Goal: Information Seeking & Learning: Check status

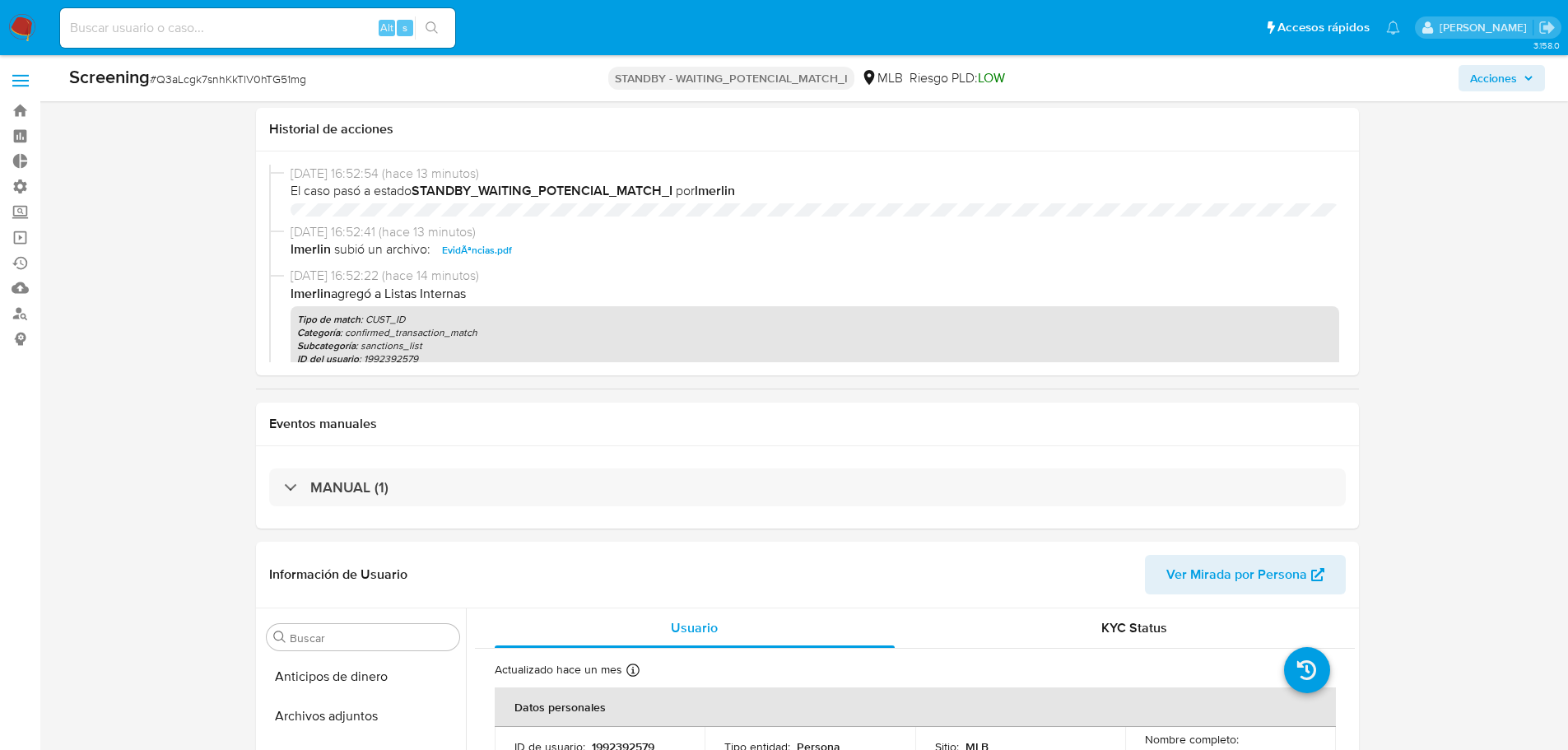
select select "10"
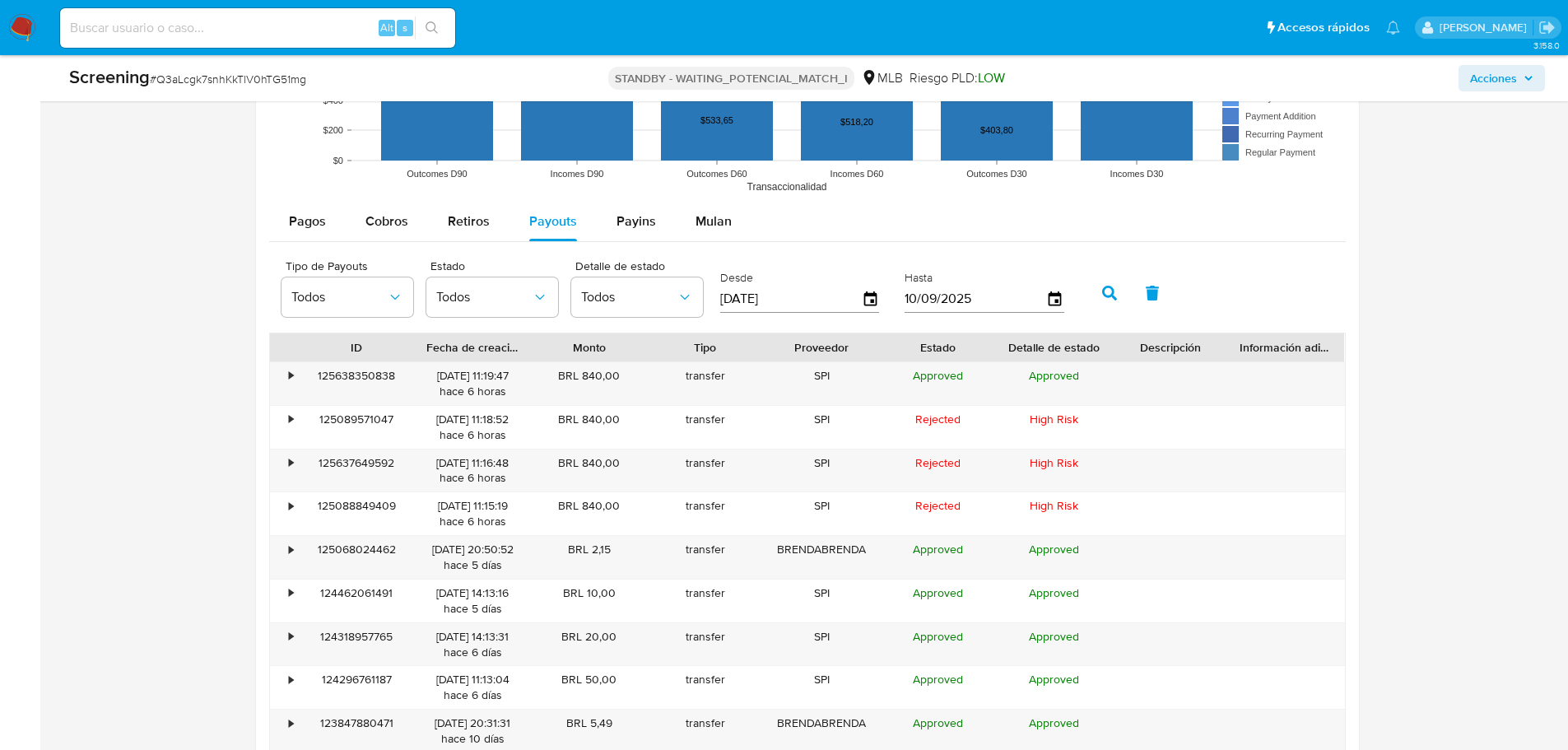
scroll to position [1993, 0]
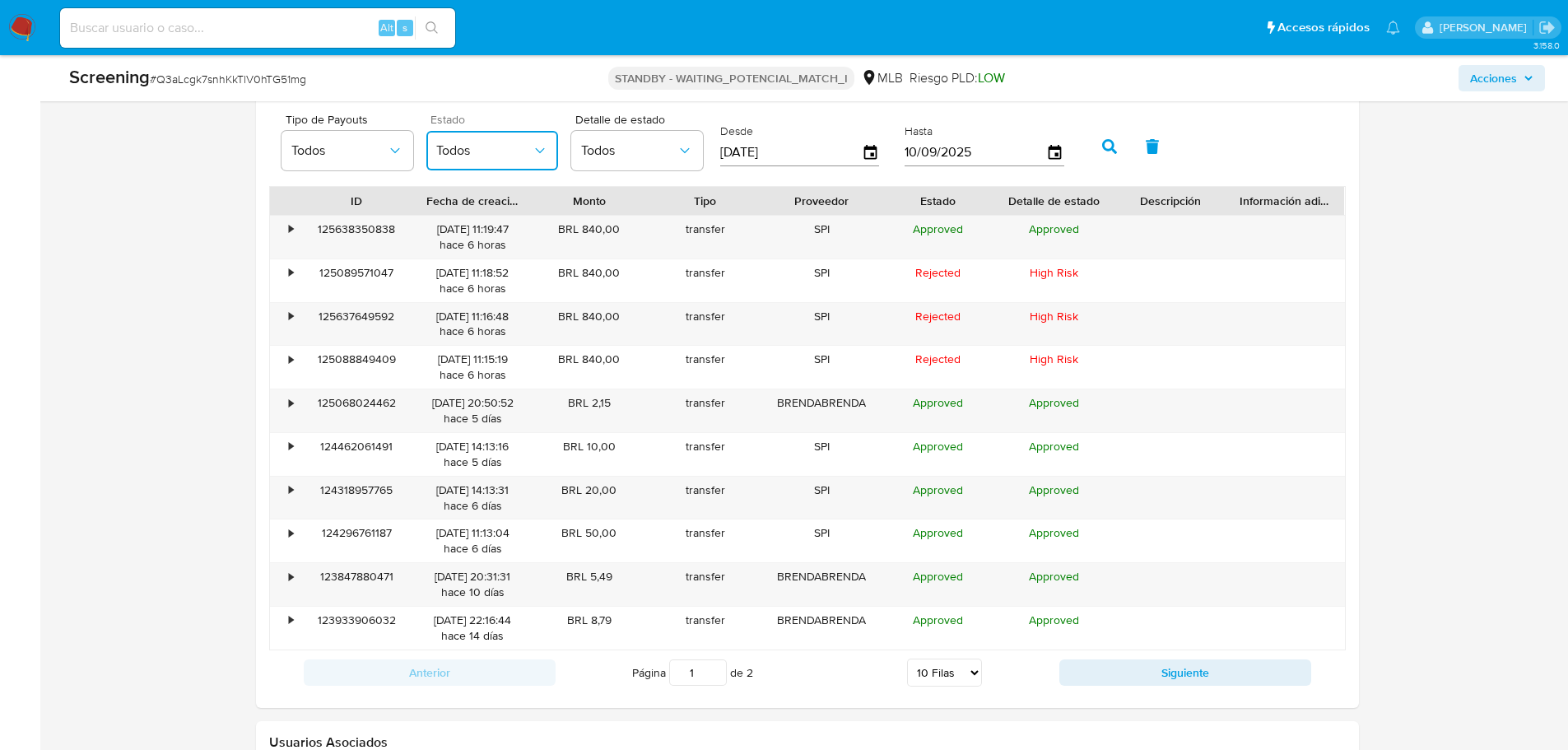
click at [491, 147] on span "Todos" at bounding box center [483, 150] width 96 height 16
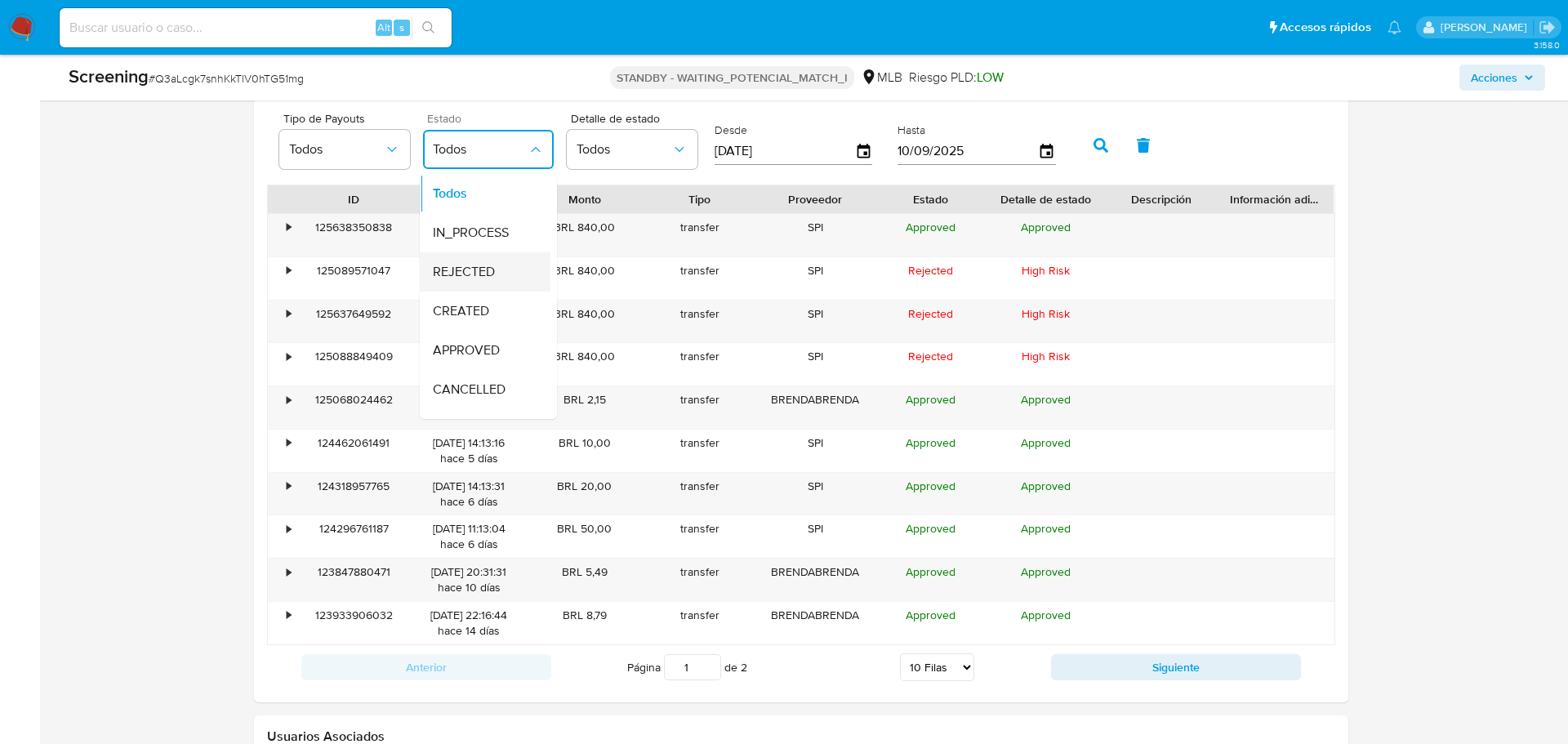
click at [469, 271] on span "REJECTED" at bounding box center [464, 272] width 62 height 16
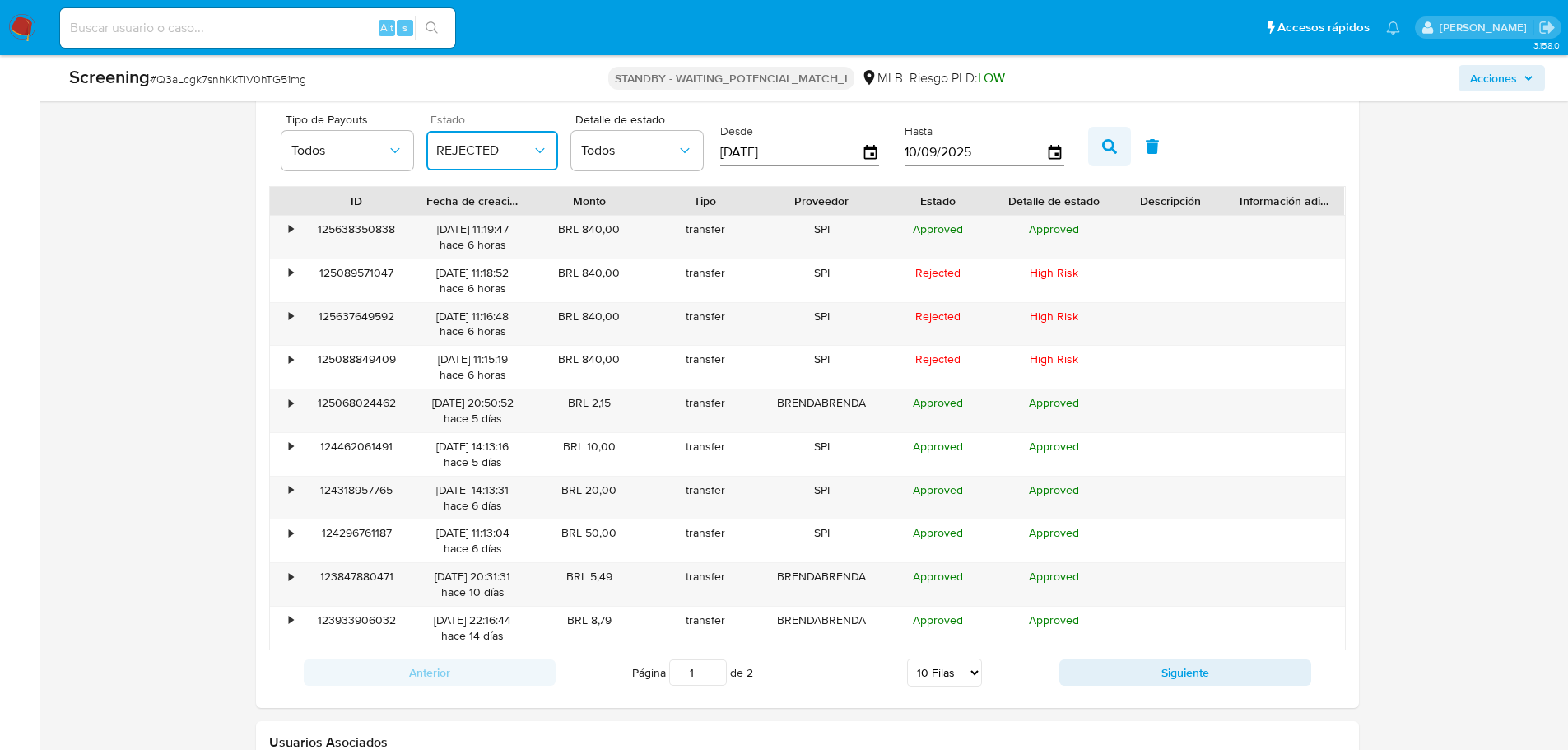
click at [1111, 152] on icon "button" at bounding box center [1110, 147] width 15 height 15
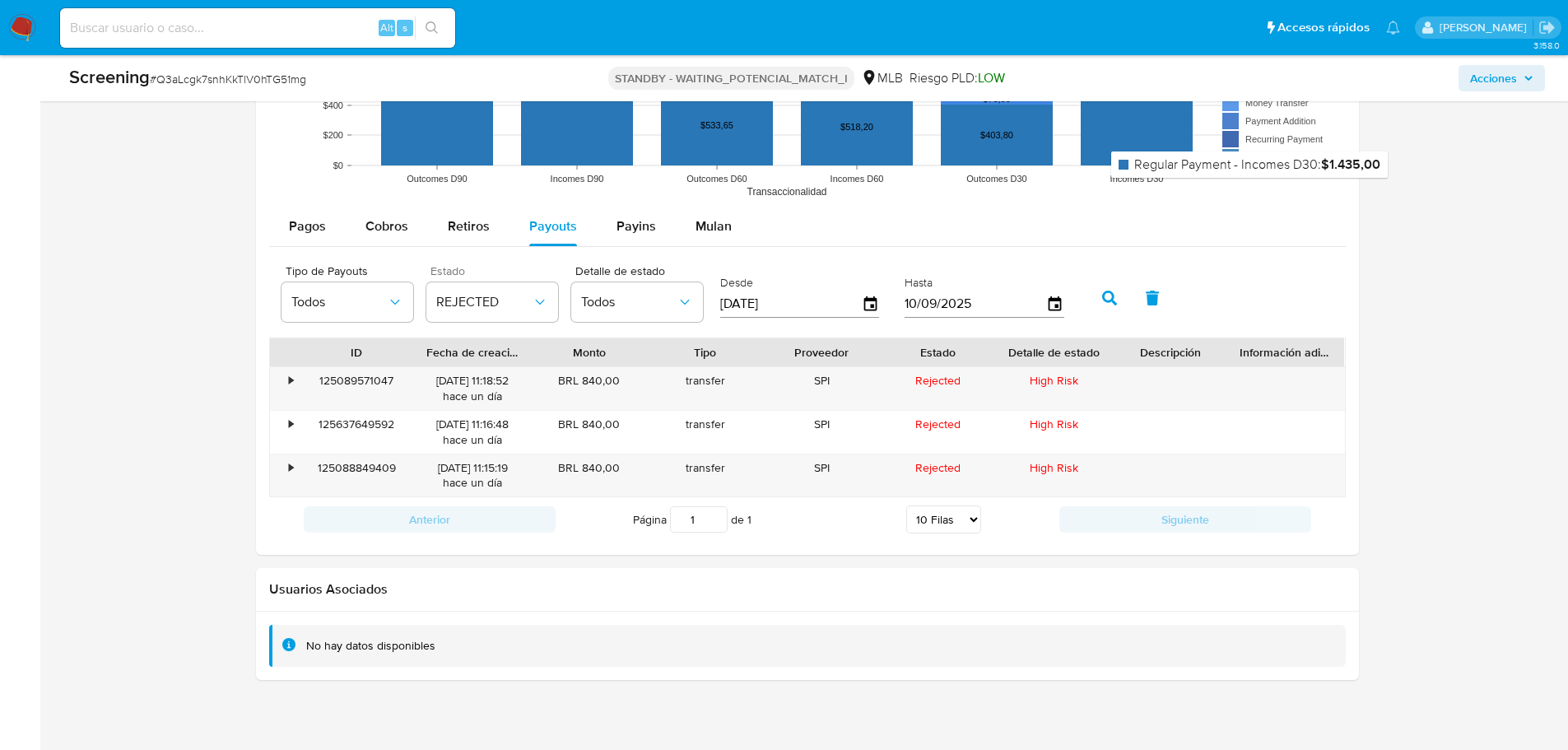
scroll to position [1841, 0]
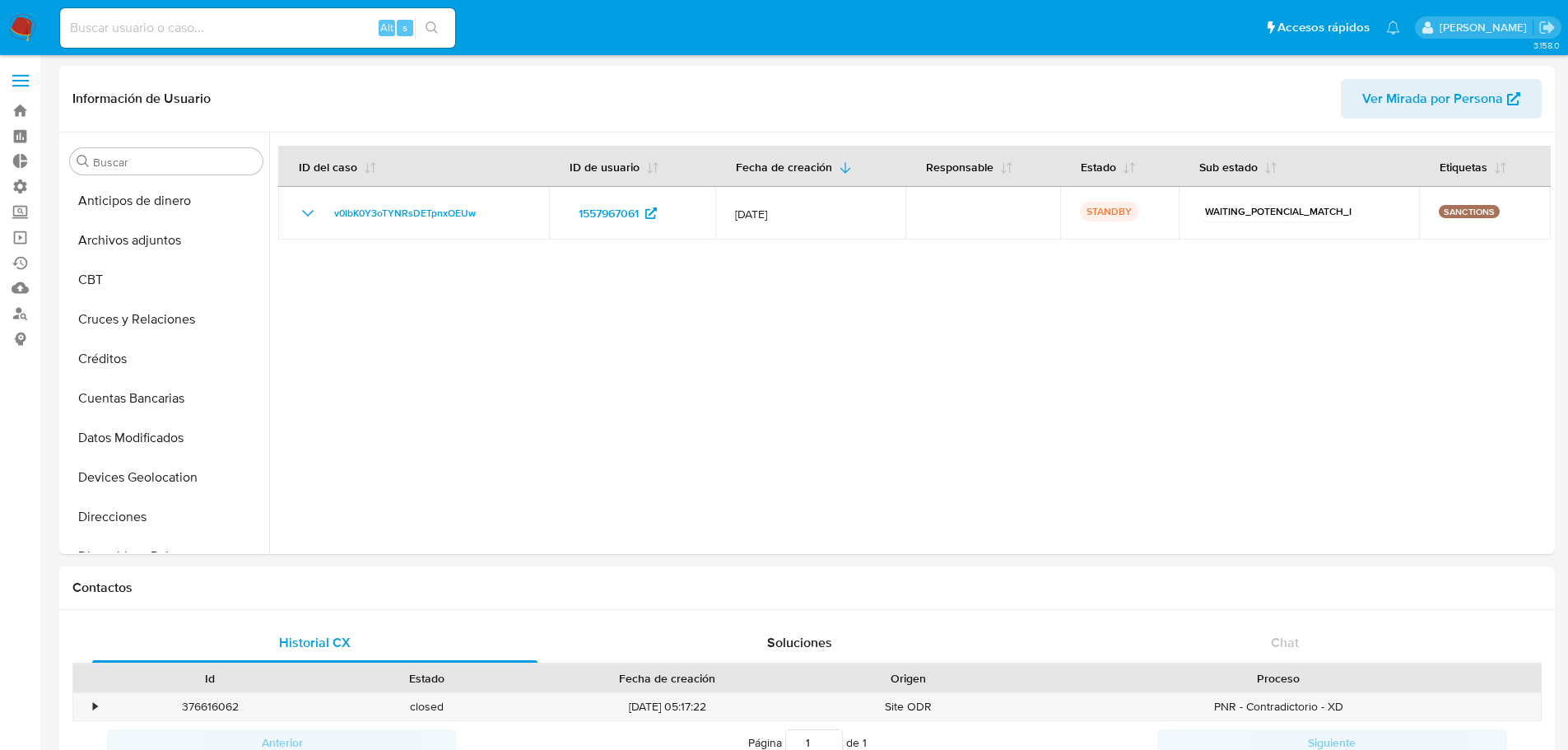
select select "10"
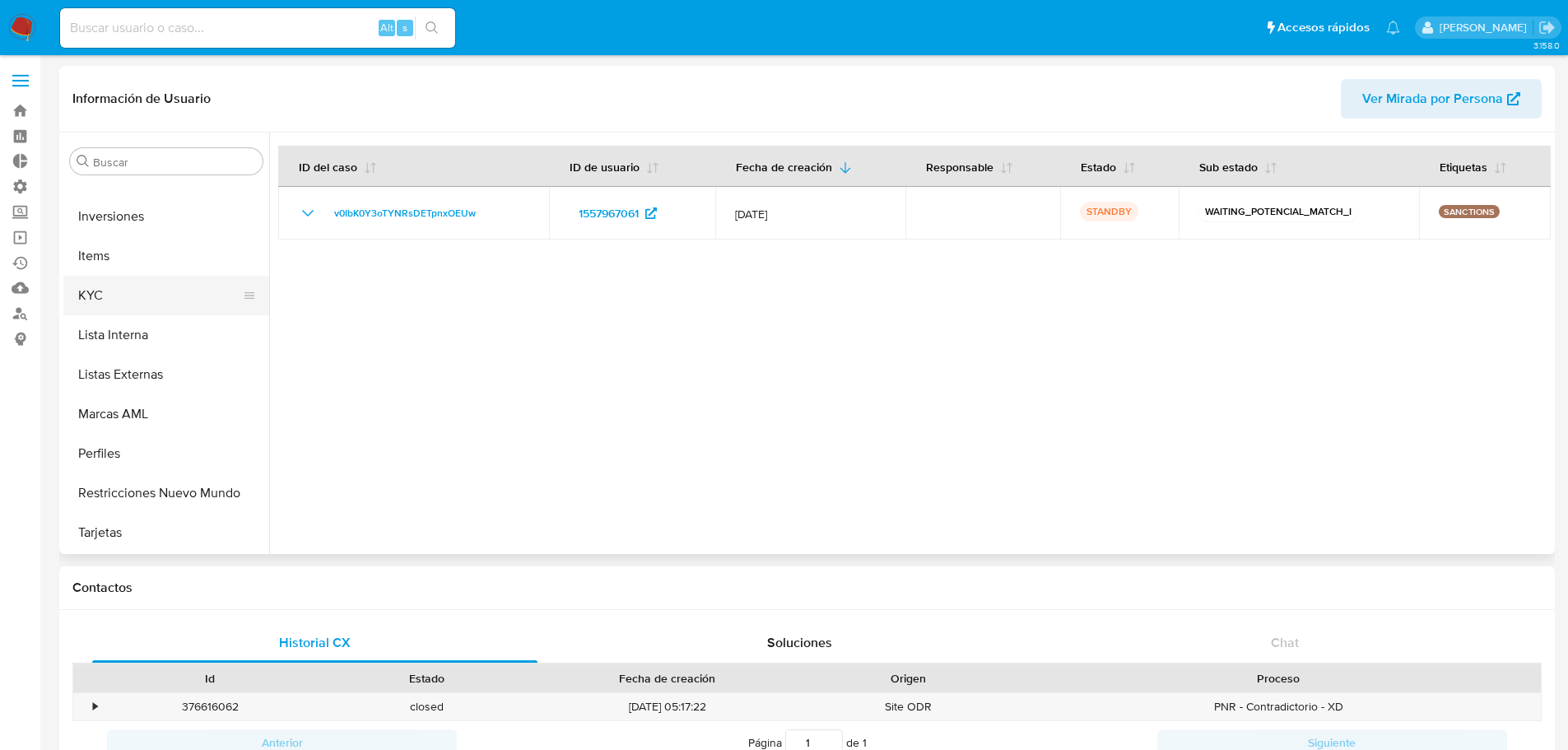
click at [105, 296] on button "KYC" at bounding box center [160, 296] width 193 height 39
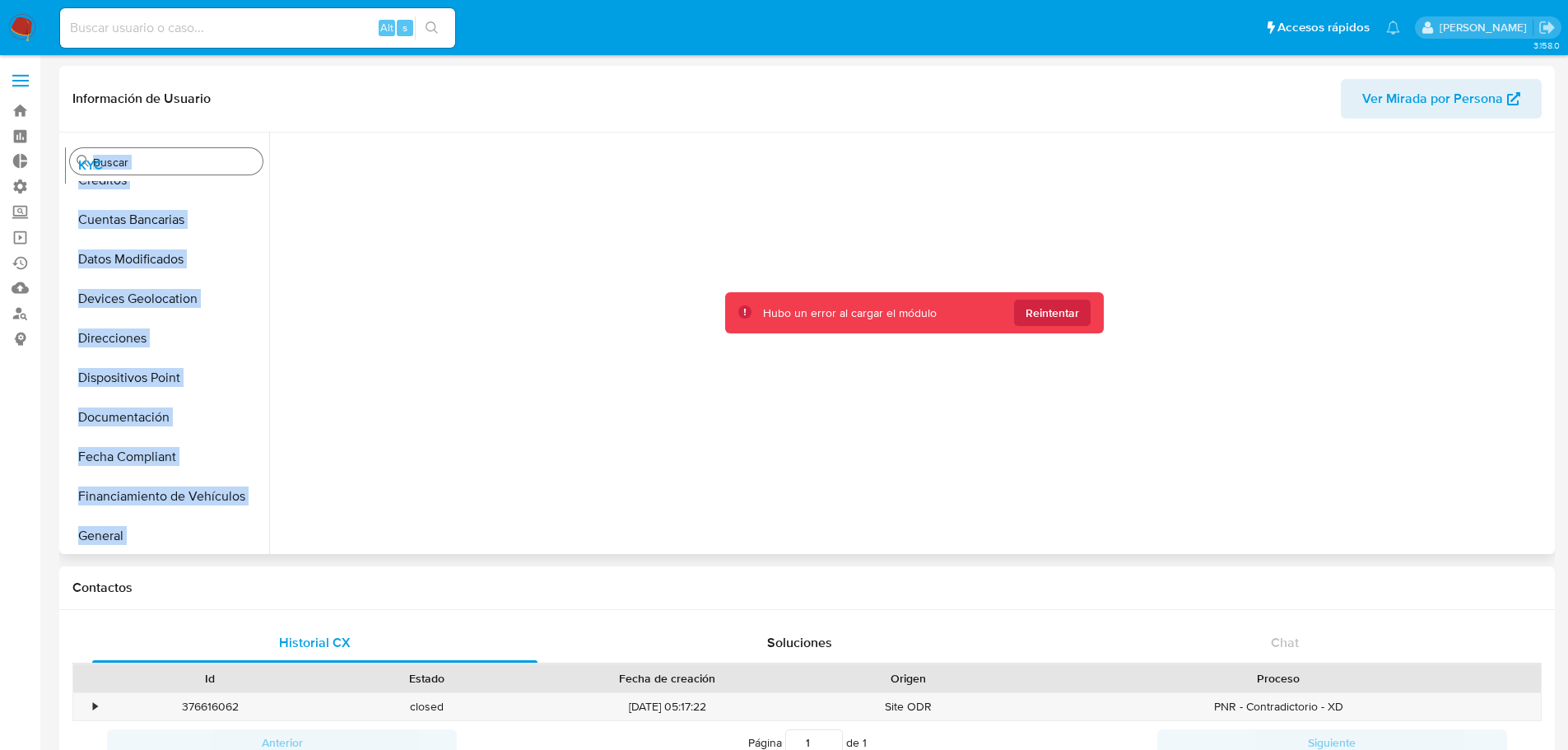
scroll to position [0, 0]
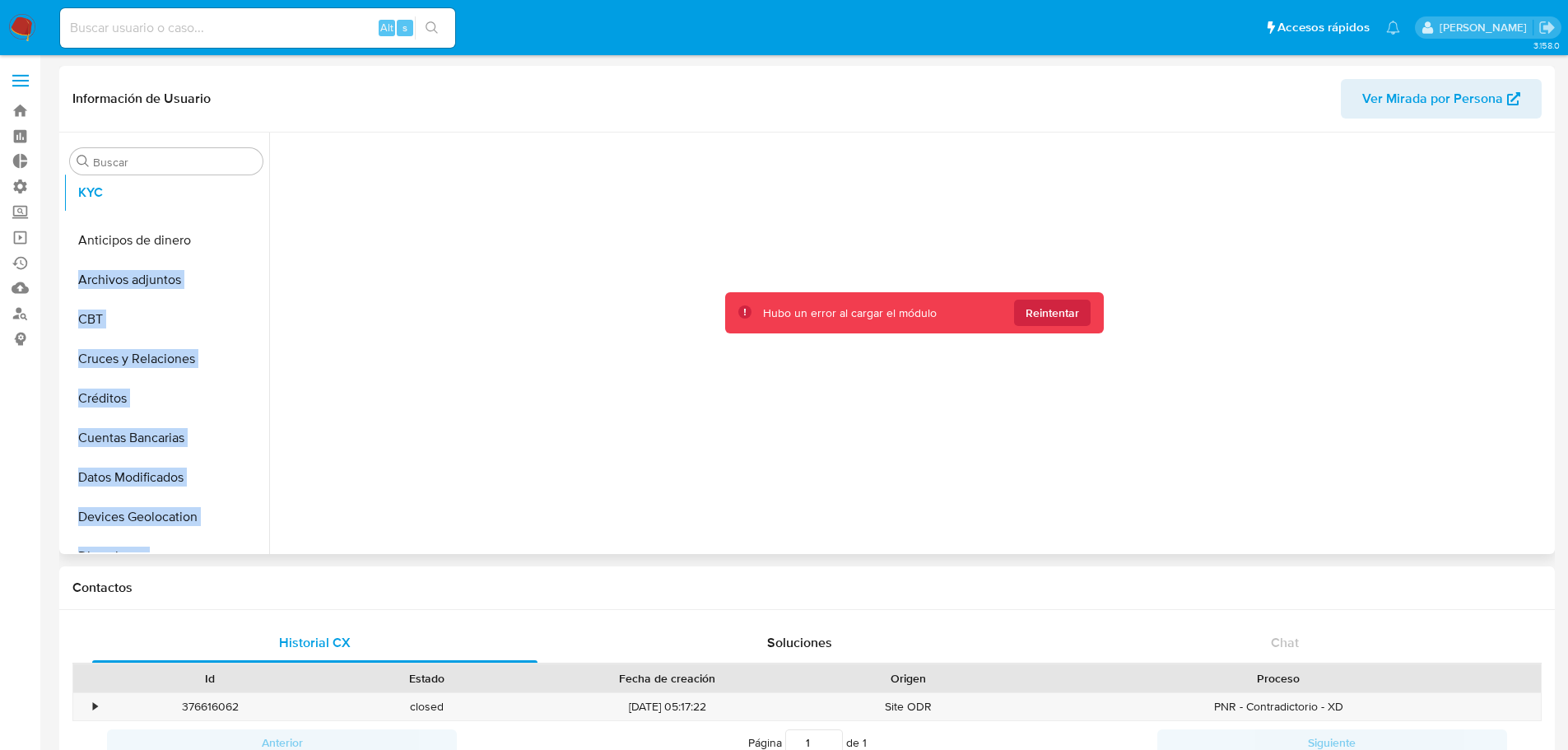
drag, startPoint x: 240, startPoint y: 289, endPoint x: 241, endPoint y: 186, distance: 103.0
click at [241, 186] on ul "Anticipos de dinero Archivos adjuntos CBT Cruces y Relaciones Créditos Cuentas …" at bounding box center [166, 367] width 205 height 372
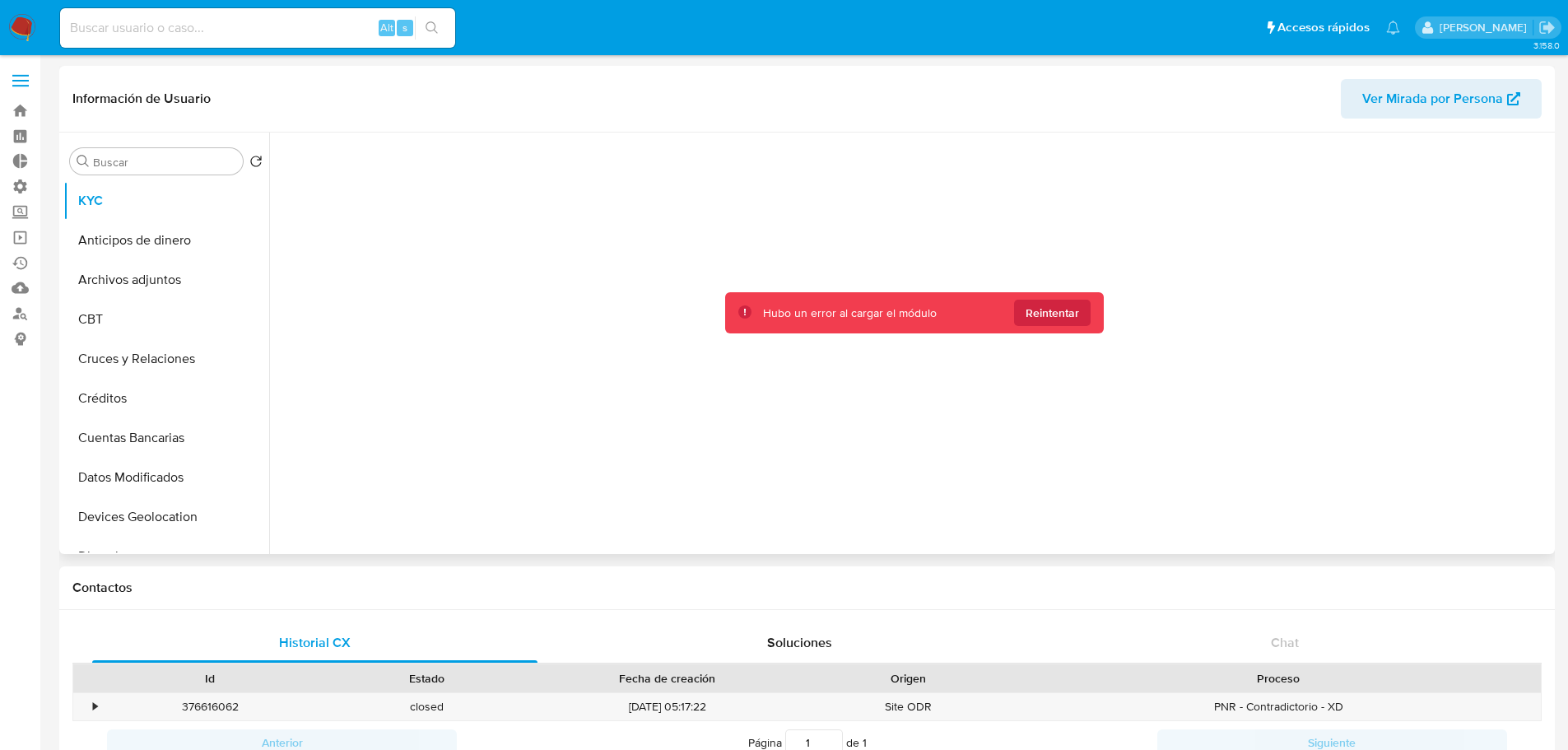
click at [1031, 329] on div "Hubo un error al cargar el módulo Reintentar" at bounding box center [915, 313] width 379 height 42
click at [1034, 319] on span "Reintentar" at bounding box center [1052, 312] width 54 height 26
click at [1061, 315] on span "Reintentar" at bounding box center [1052, 312] width 54 height 26
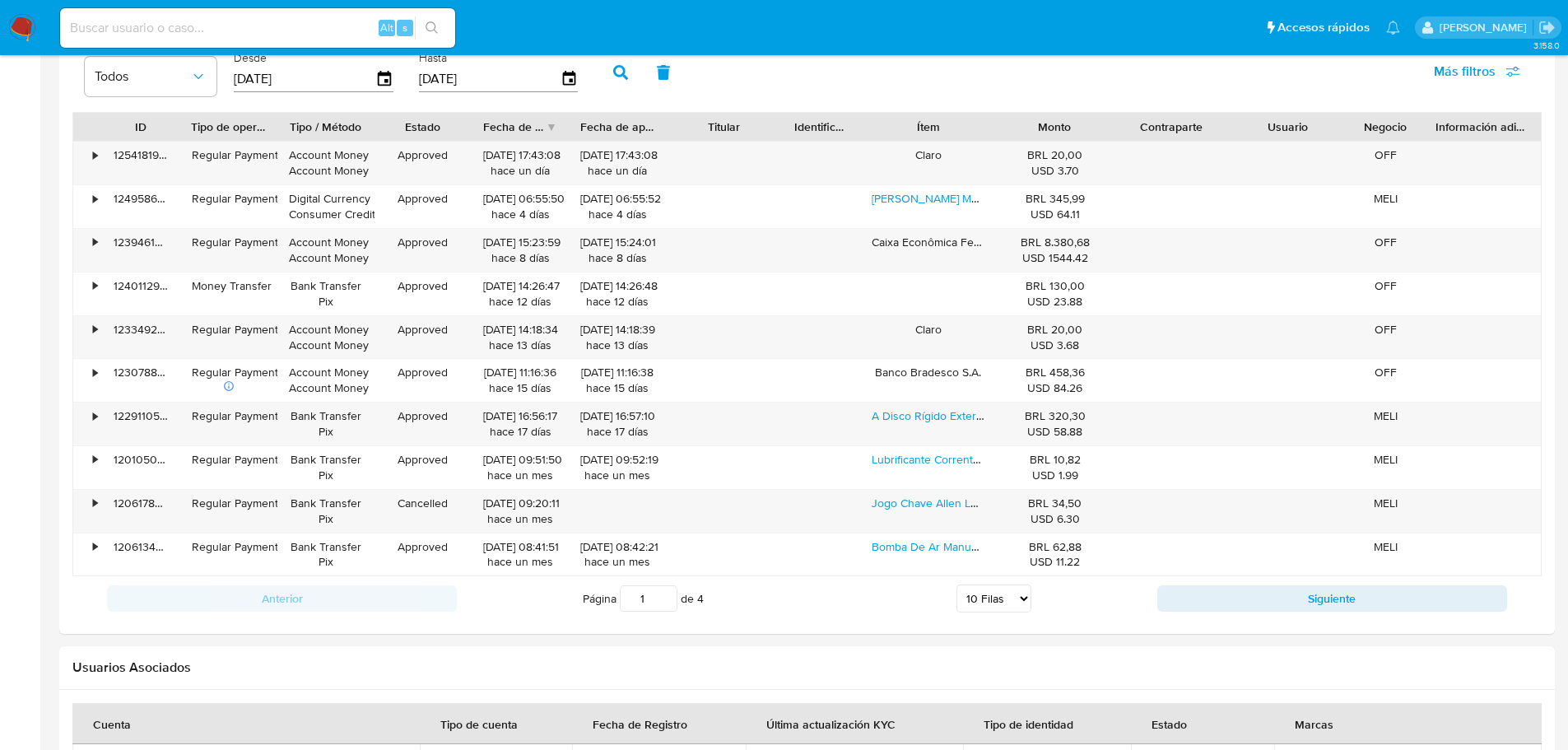
scroll to position [1235, 0]
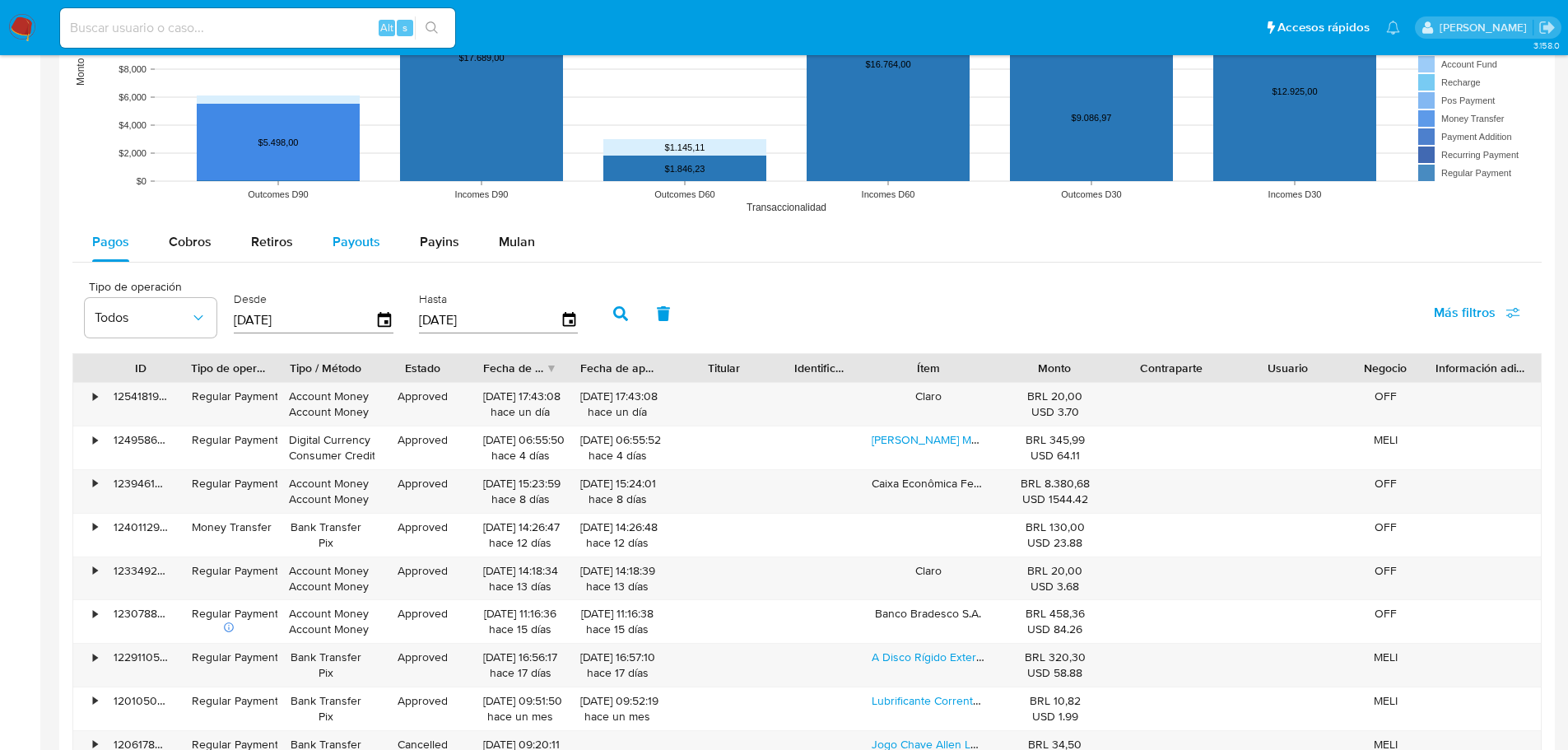
click at [356, 239] on span "Payouts" at bounding box center [356, 241] width 47 height 19
select select "10"
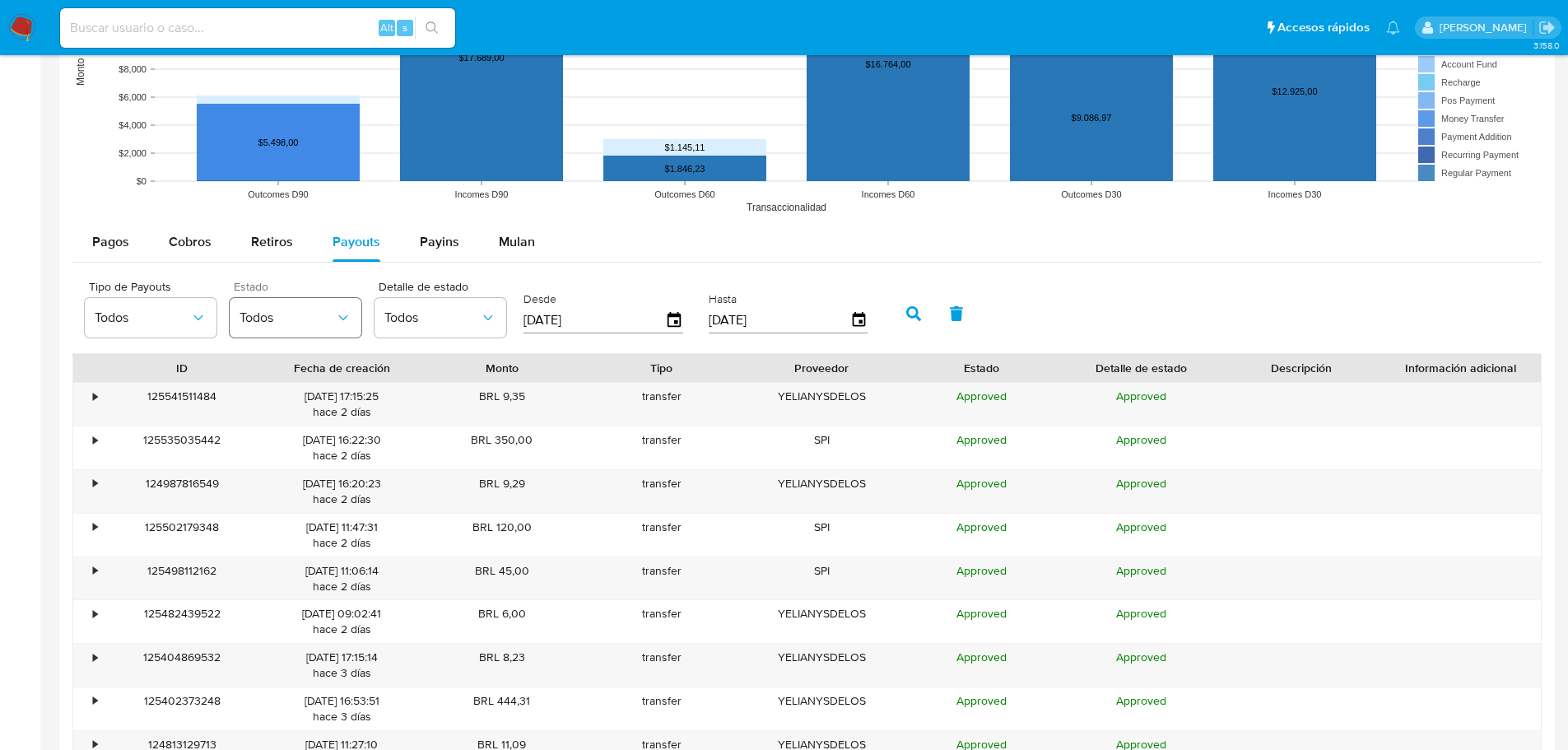
click at [255, 308] on button "Todos" at bounding box center [295, 318] width 131 height 39
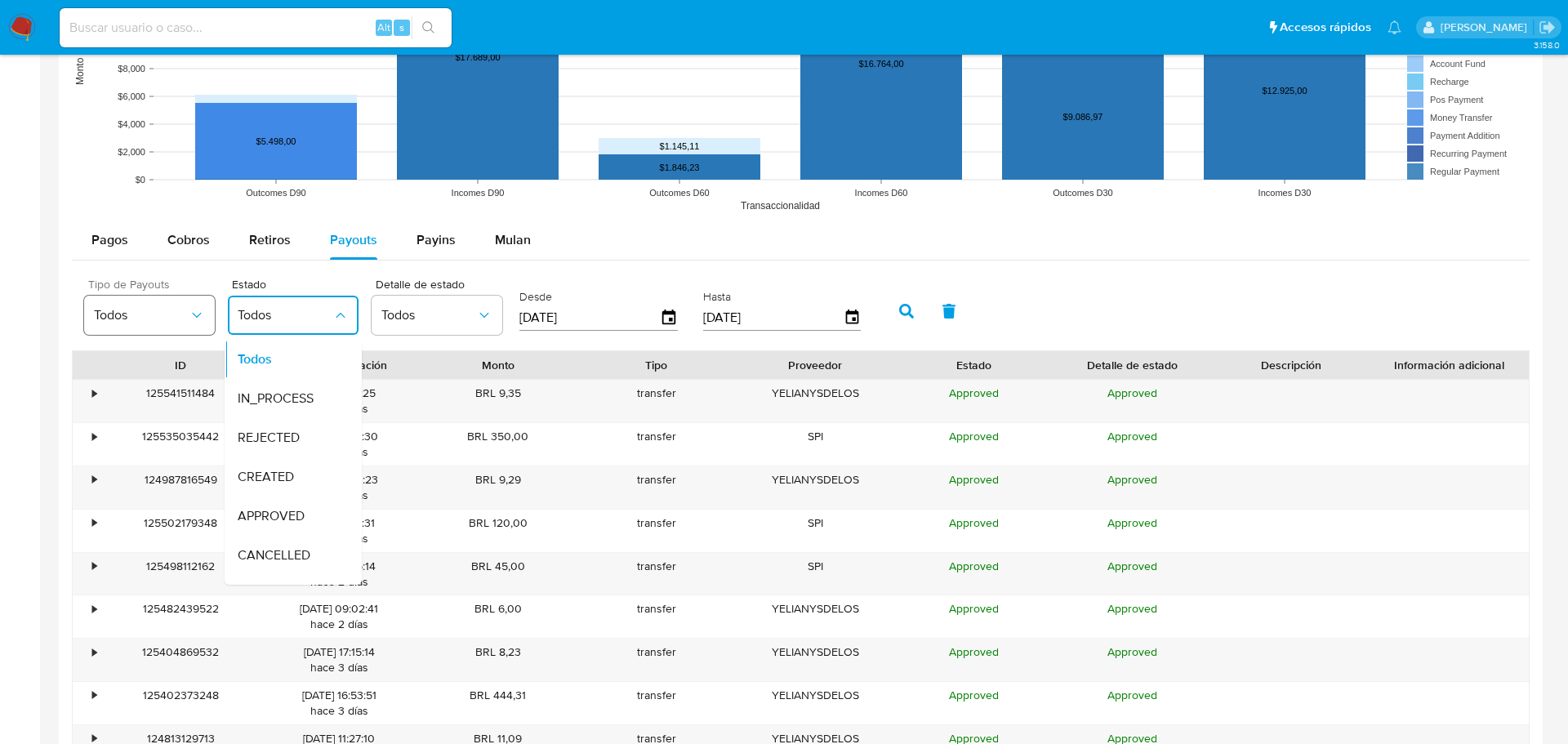
click at [193, 316] on icon "button" at bounding box center [197, 315] width 16 height 16
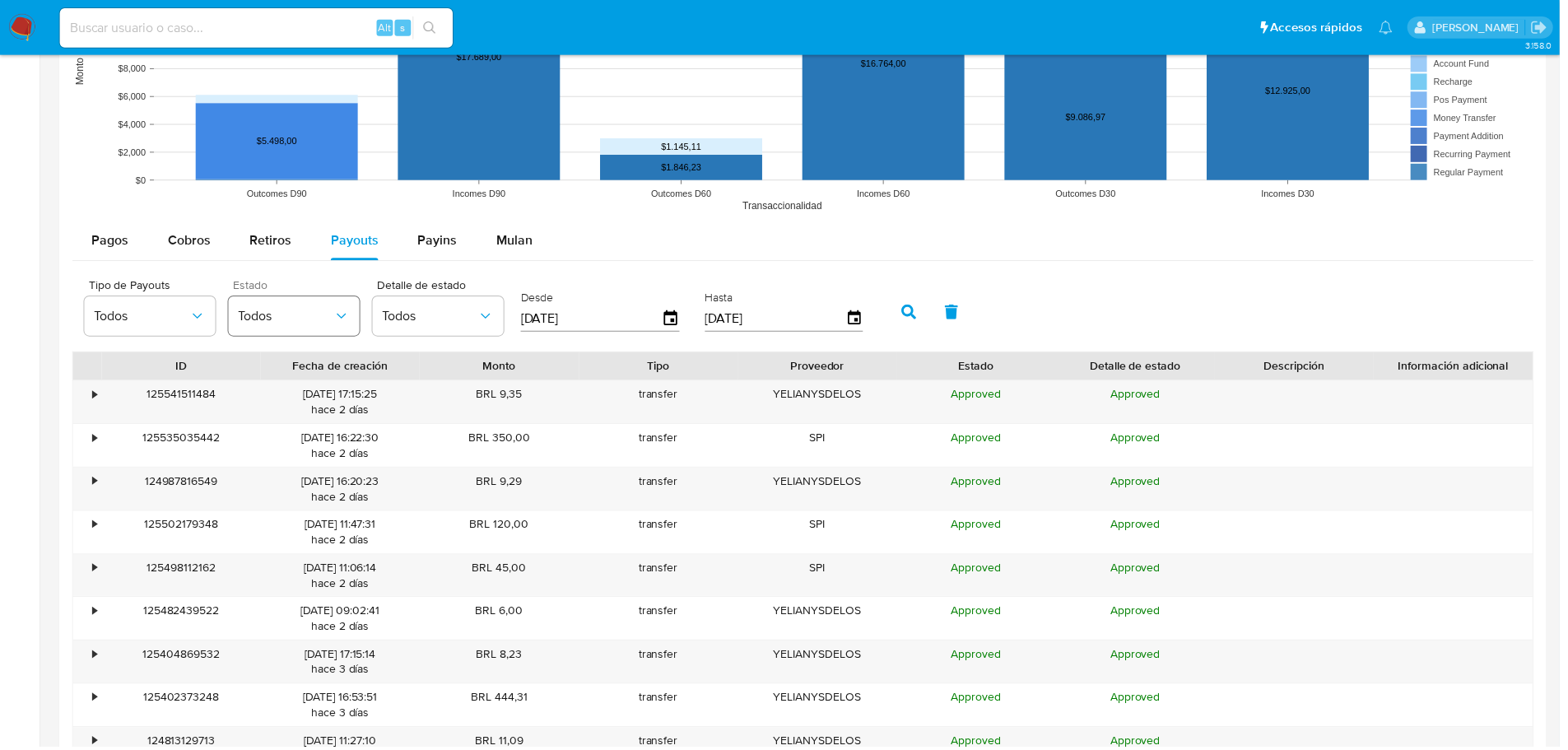
click at [285, 303] on button "Todos" at bounding box center [295, 318] width 131 height 39
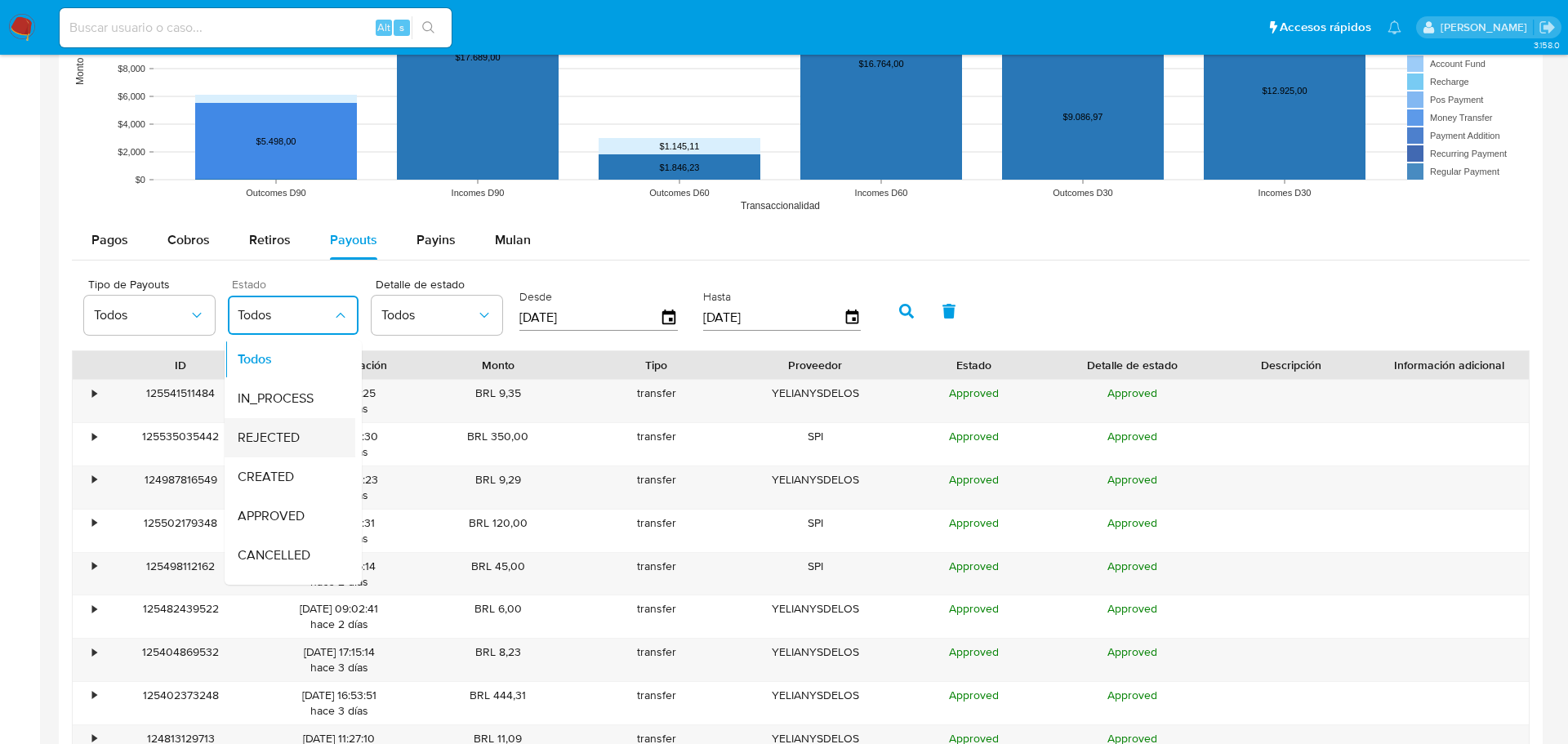
click at [281, 446] on span "REJECTED" at bounding box center [269, 438] width 62 height 16
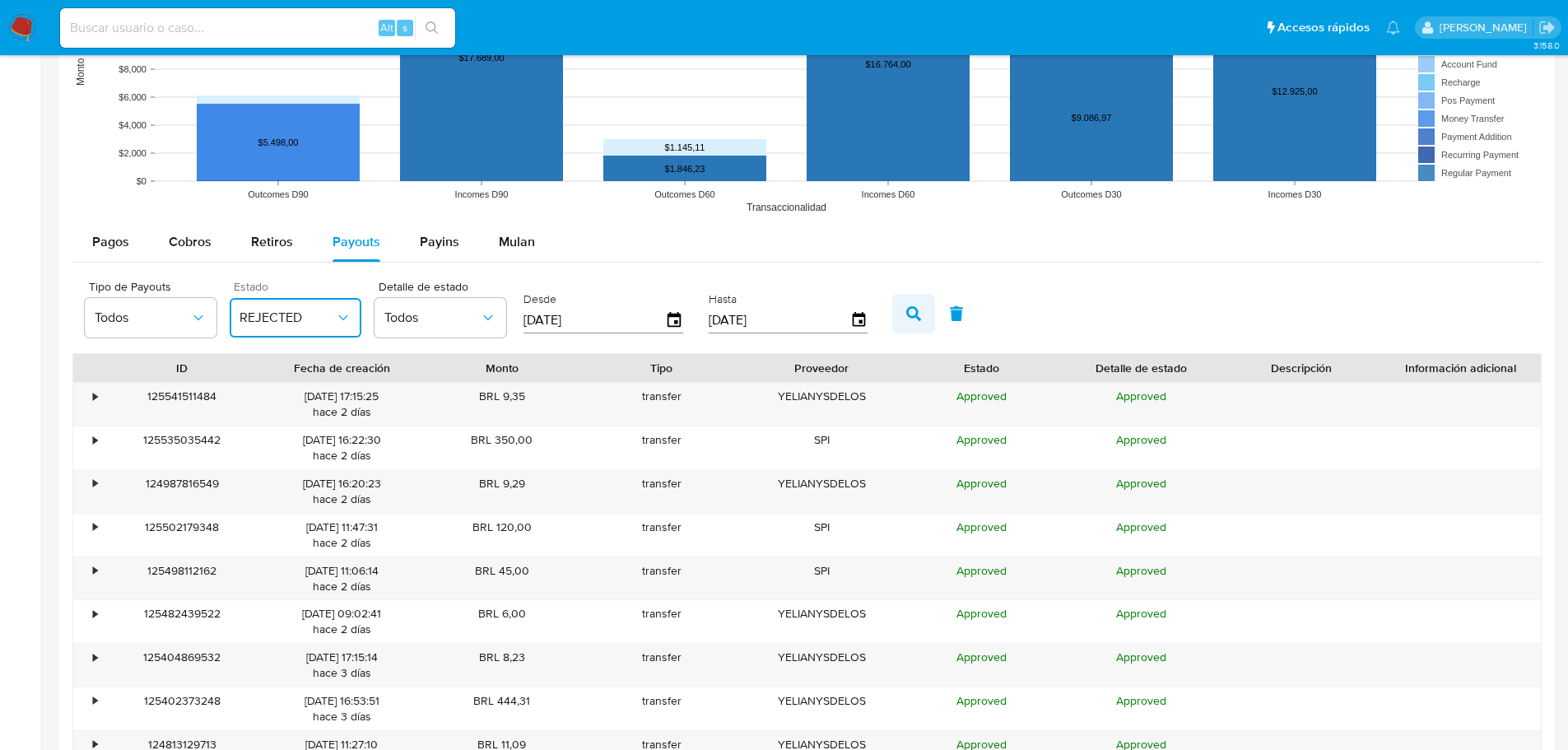
click at [918, 319] on icon "button" at bounding box center [914, 314] width 15 height 15
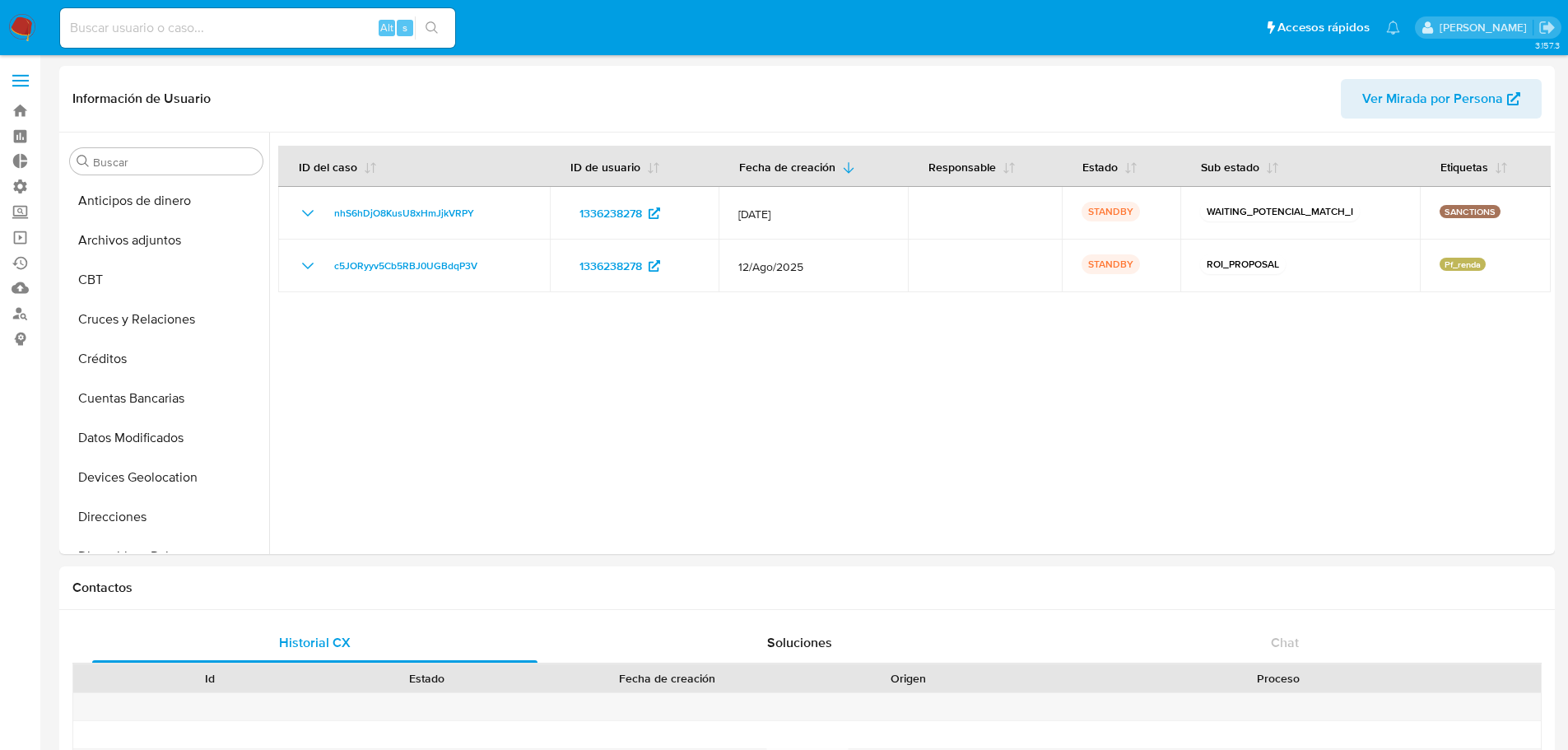
select select "100"
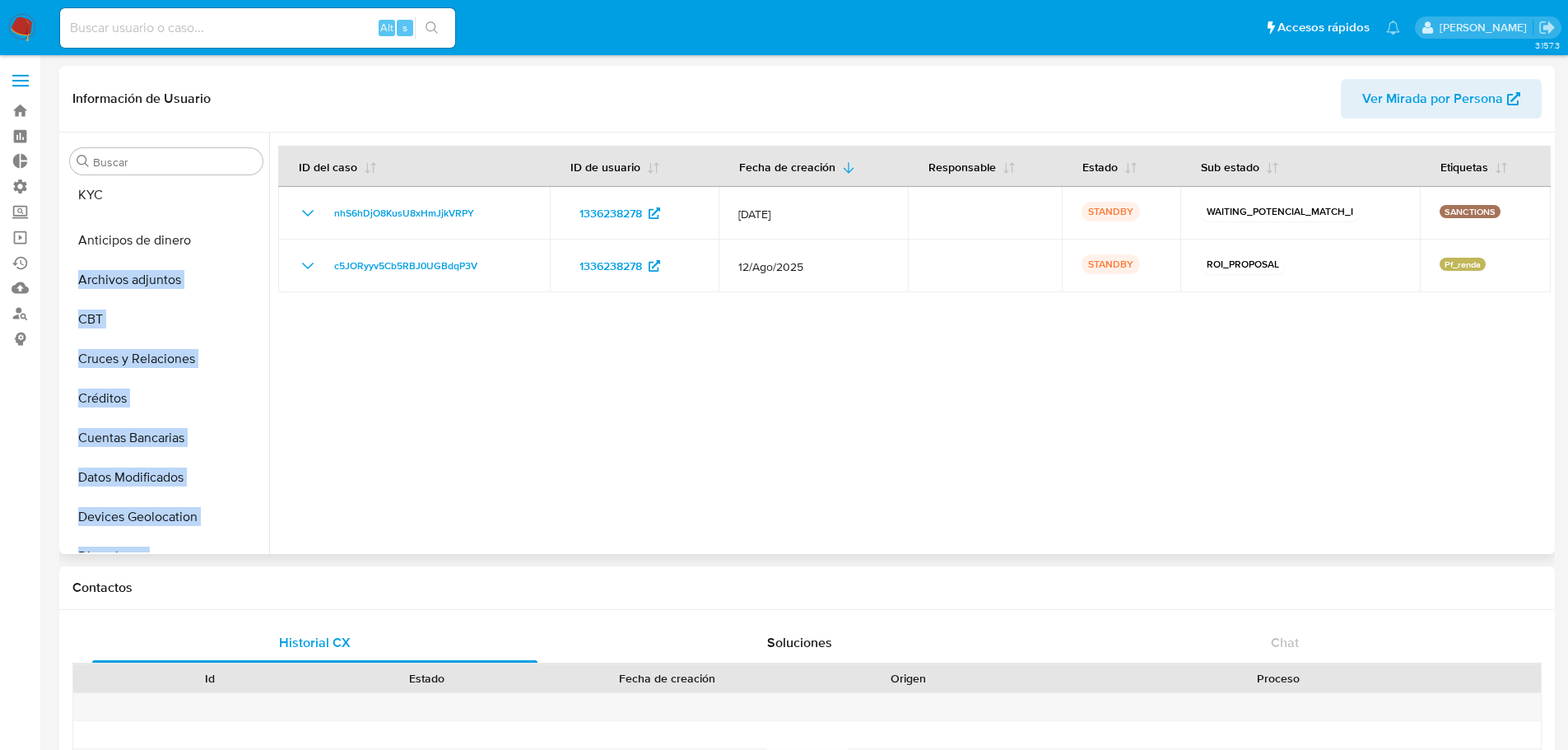
drag, startPoint x: 247, startPoint y: 290, endPoint x: 247, endPoint y: 190, distance: 100.0
click at [247, 190] on ul "Anticipos de dinero Archivos adjuntos CBT Cruces y Relaciones Créditos Cuentas …" at bounding box center [166, 367] width 205 height 372
click at [165, 207] on button "KYC" at bounding box center [160, 201] width 193 height 39
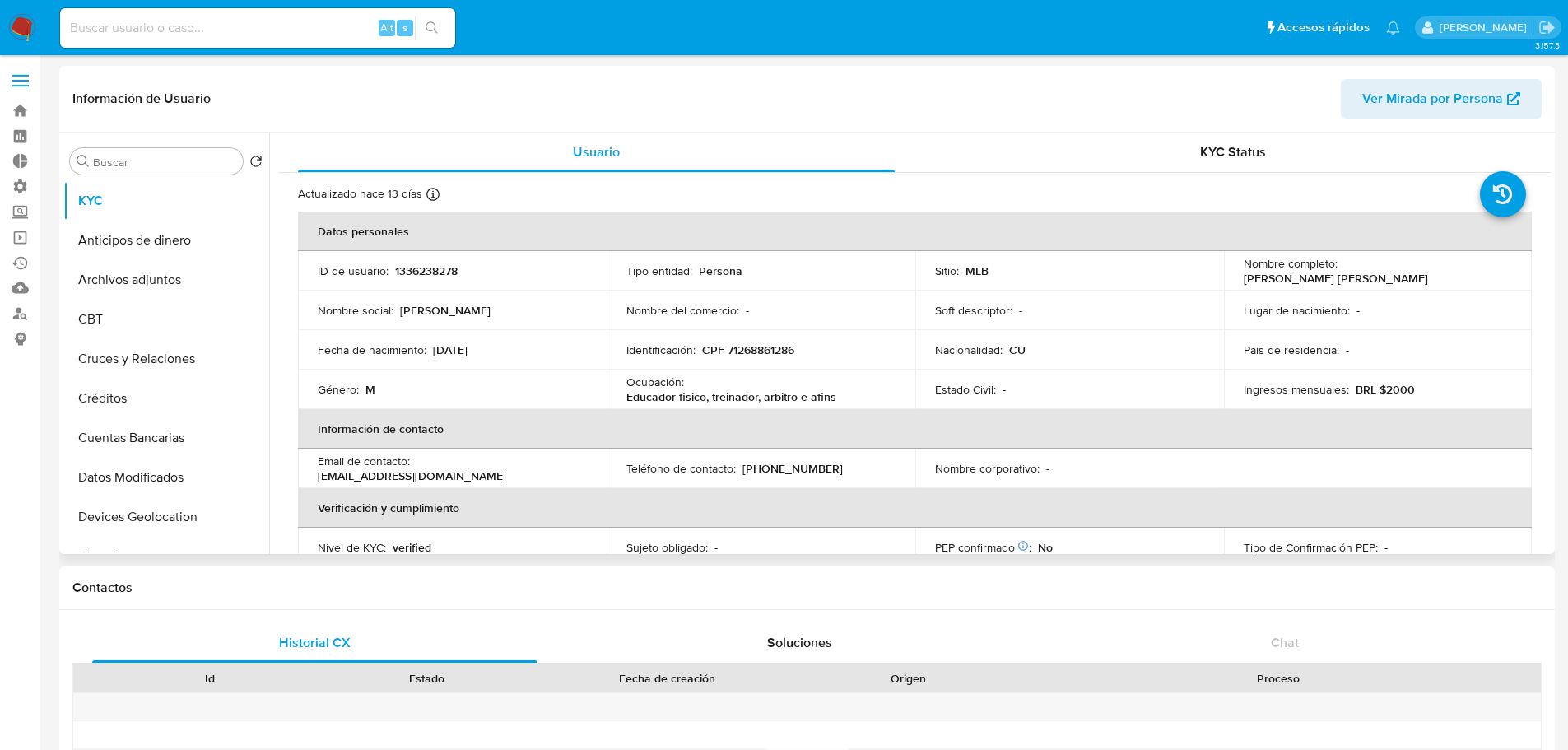
click at [525, 289] on td "ID de usuario : 1336238278" at bounding box center [453, 271] width 309 height 39
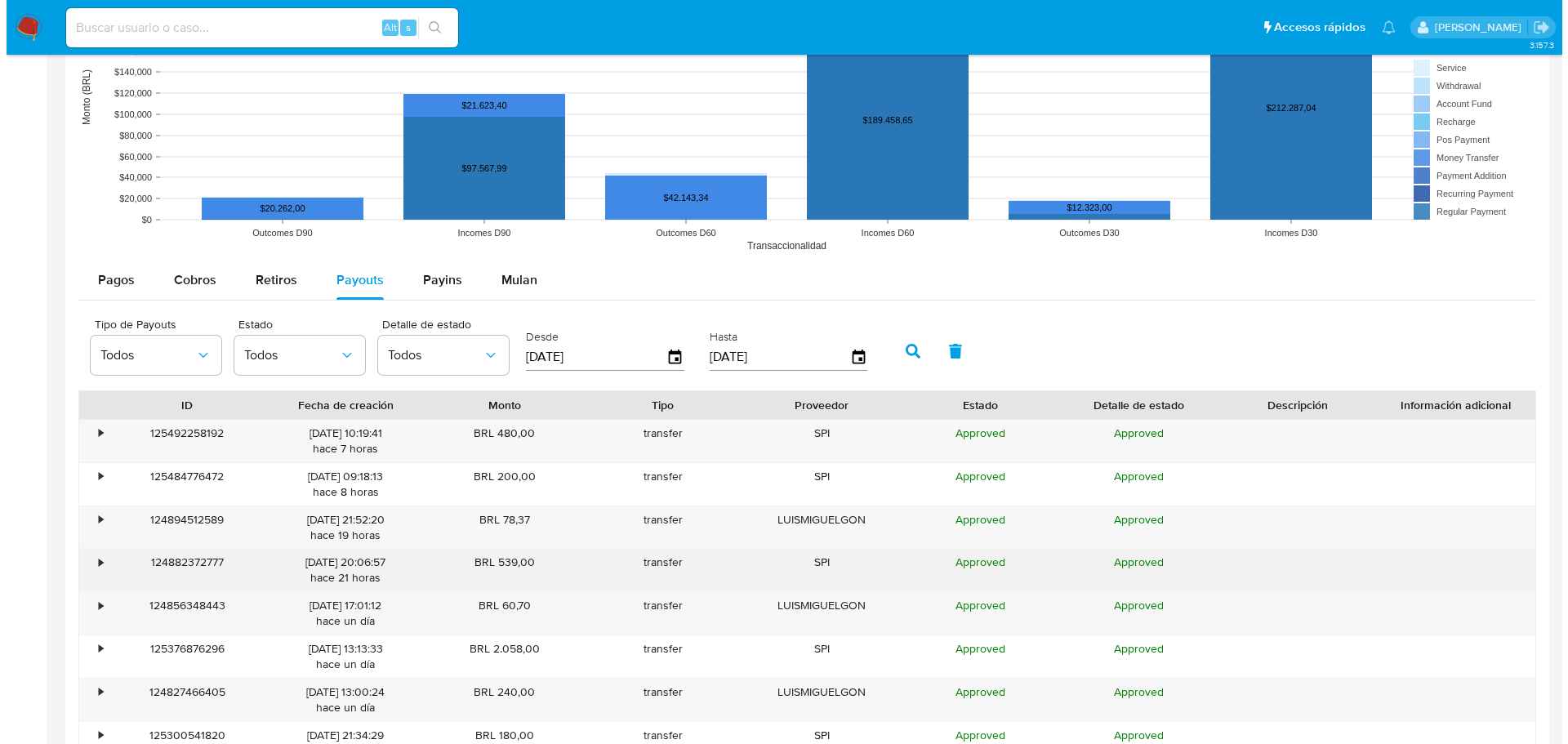
scroll to position [1471, 0]
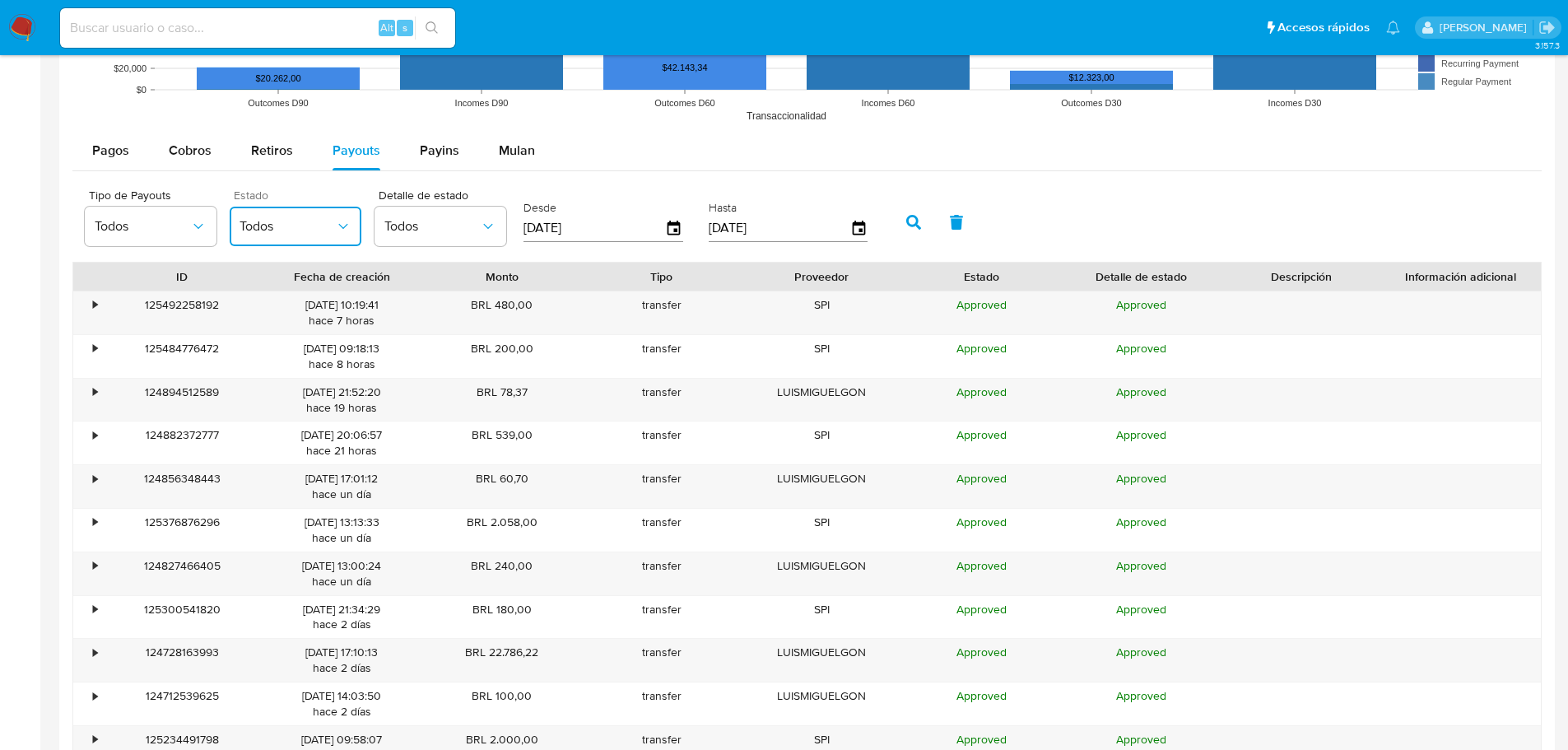
click at [324, 233] on span "Todos" at bounding box center [287, 226] width 96 height 16
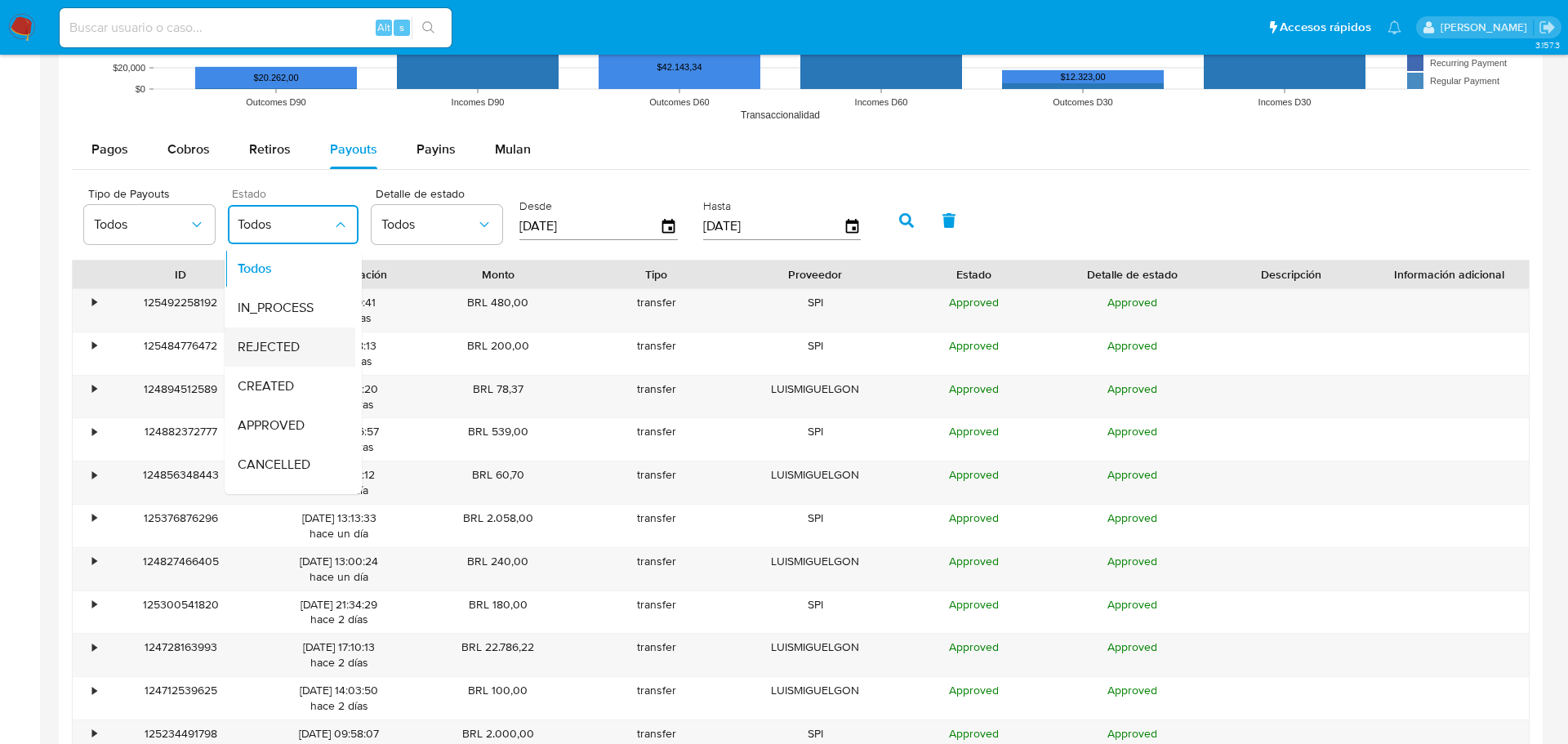
click at [280, 350] on span "REJECTED" at bounding box center [269, 347] width 62 height 16
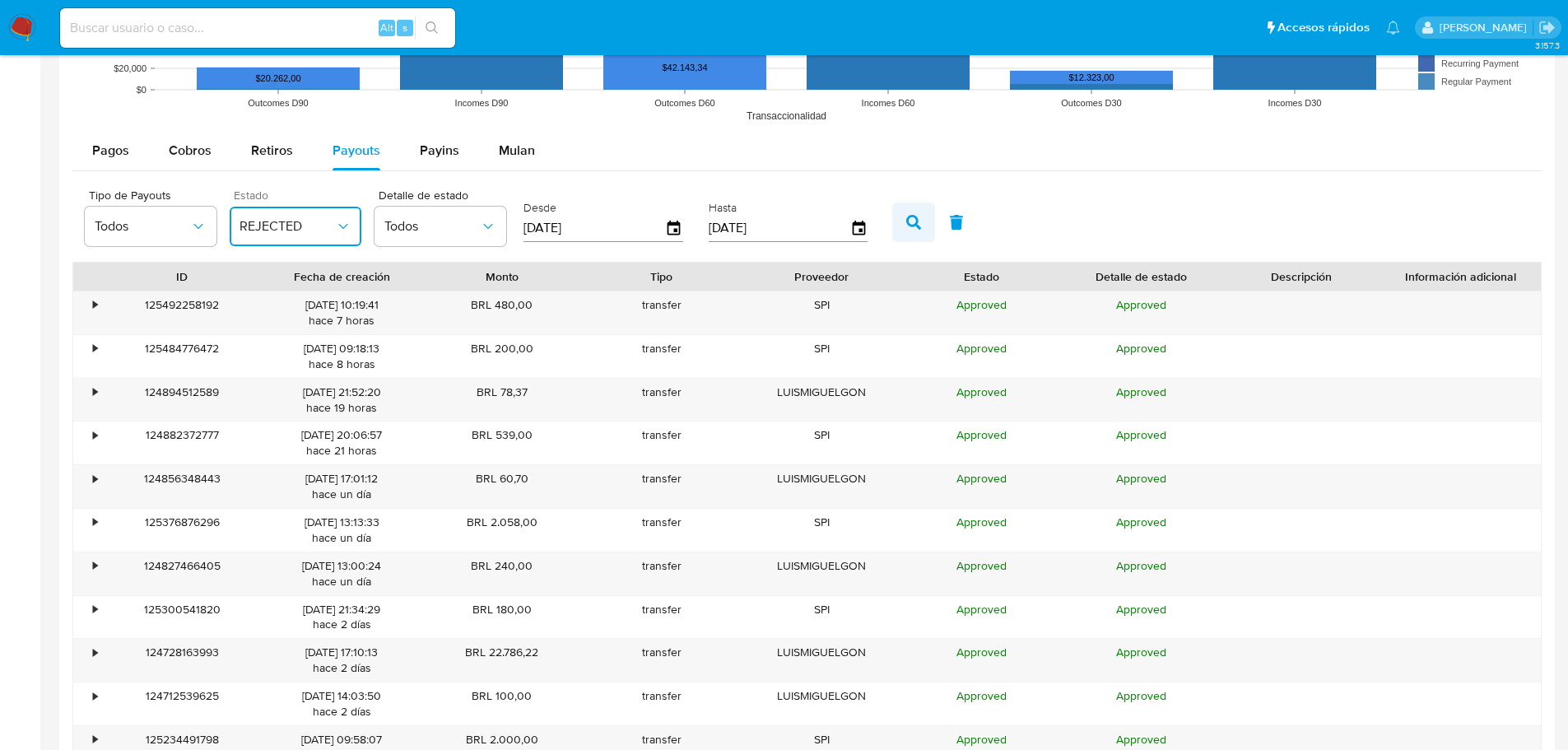
click at [919, 220] on icon "button" at bounding box center [914, 223] width 15 height 15
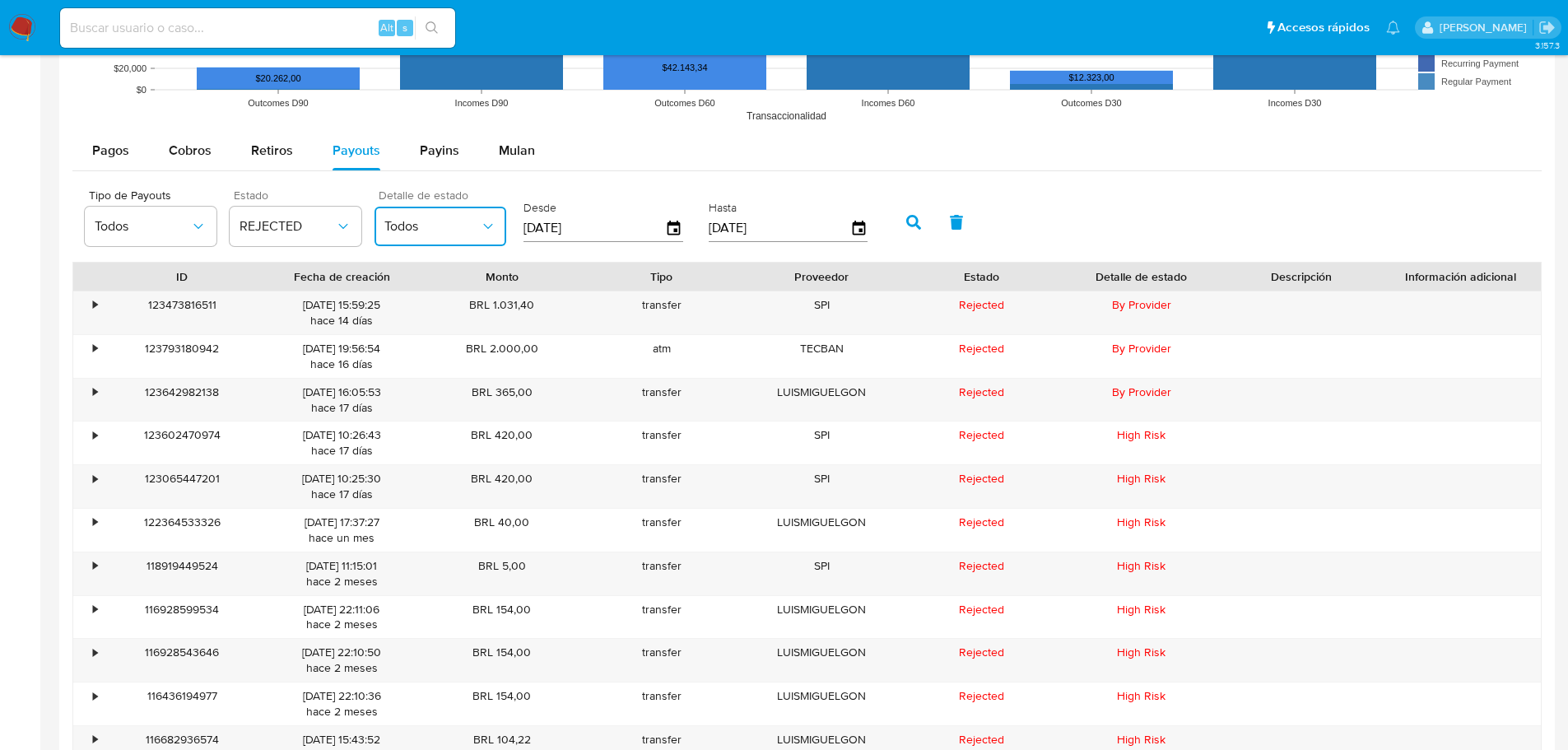
click at [473, 226] on span "Todos" at bounding box center [432, 226] width 96 height 16
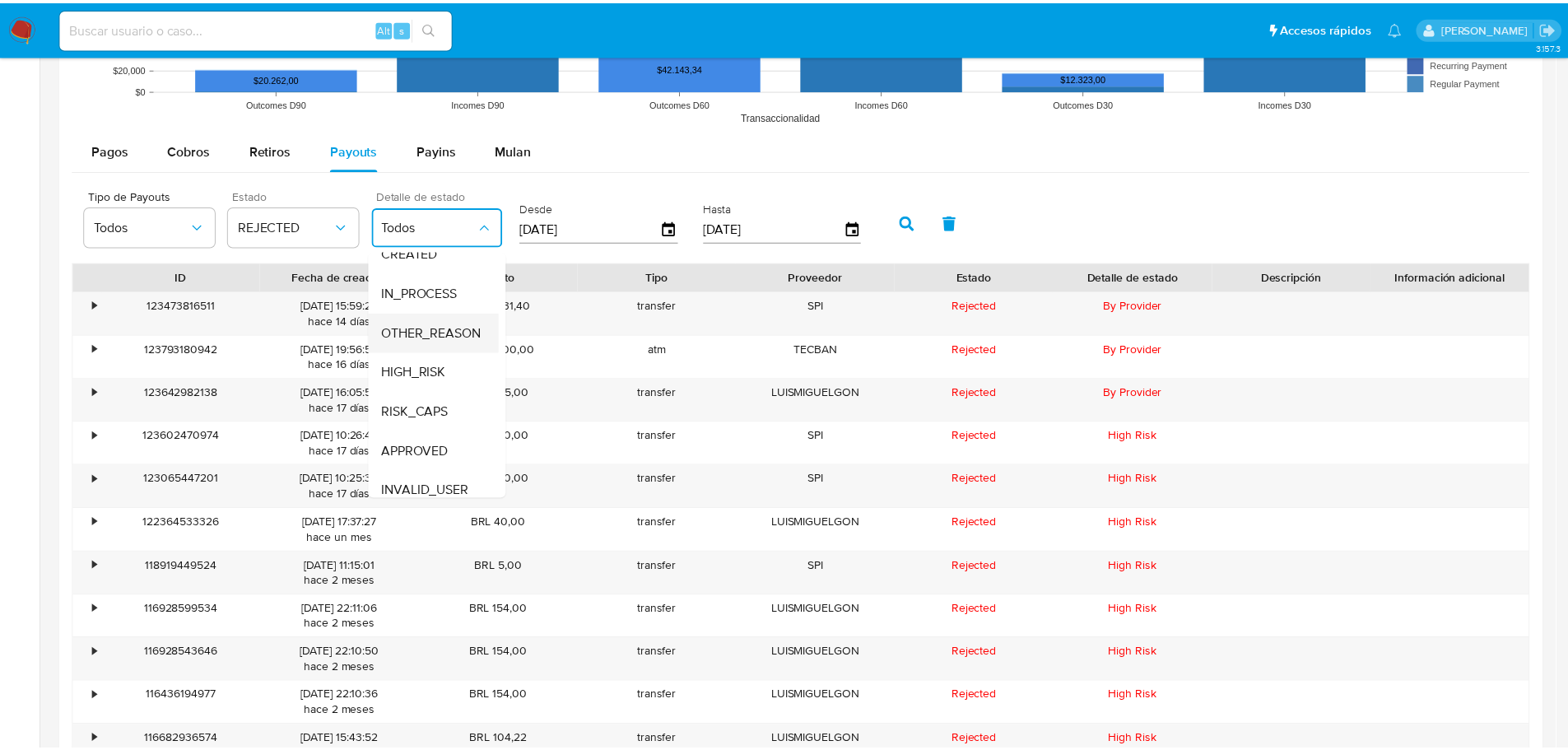
scroll to position [82, 0]
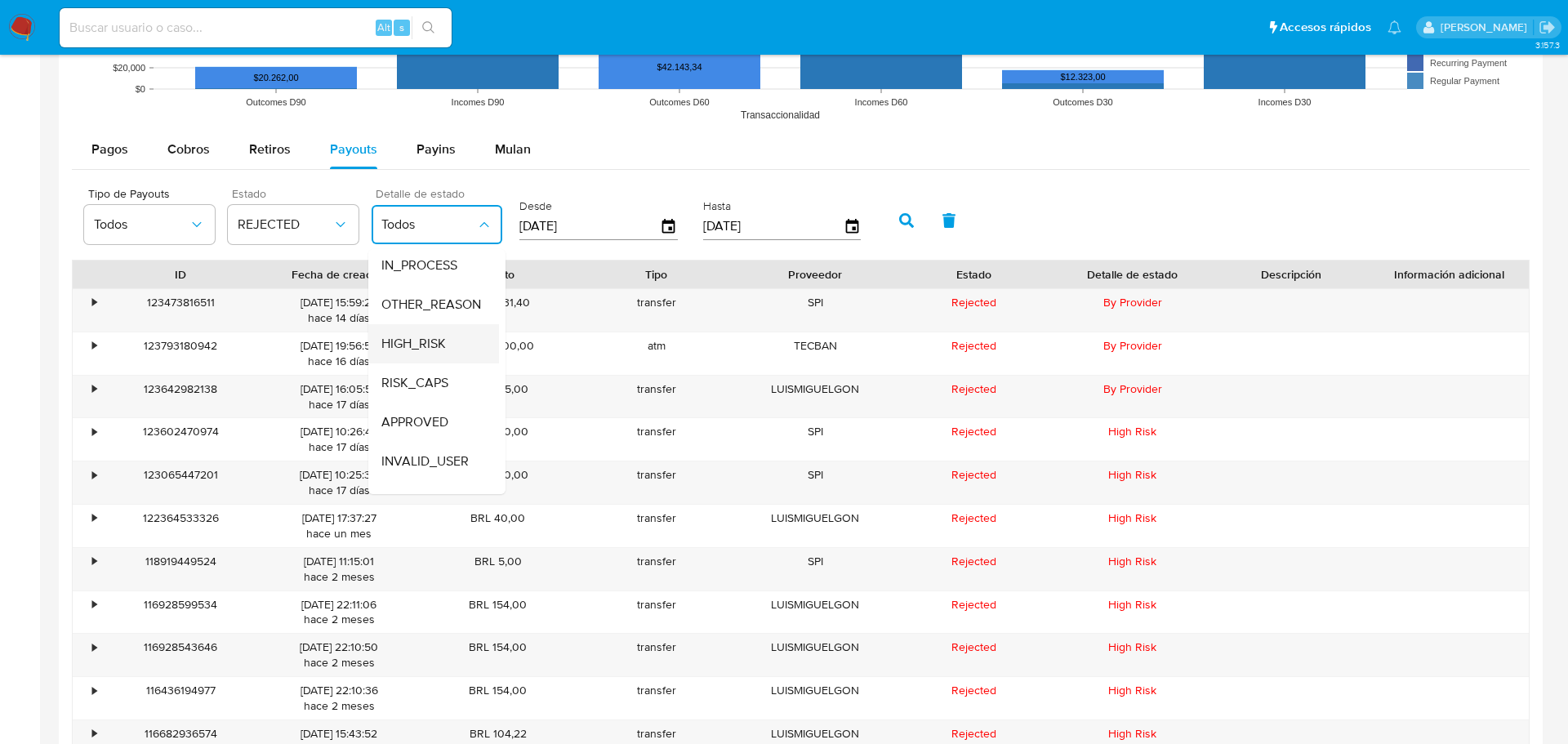
click at [431, 338] on span "HIGH_RISK" at bounding box center [413, 344] width 65 height 16
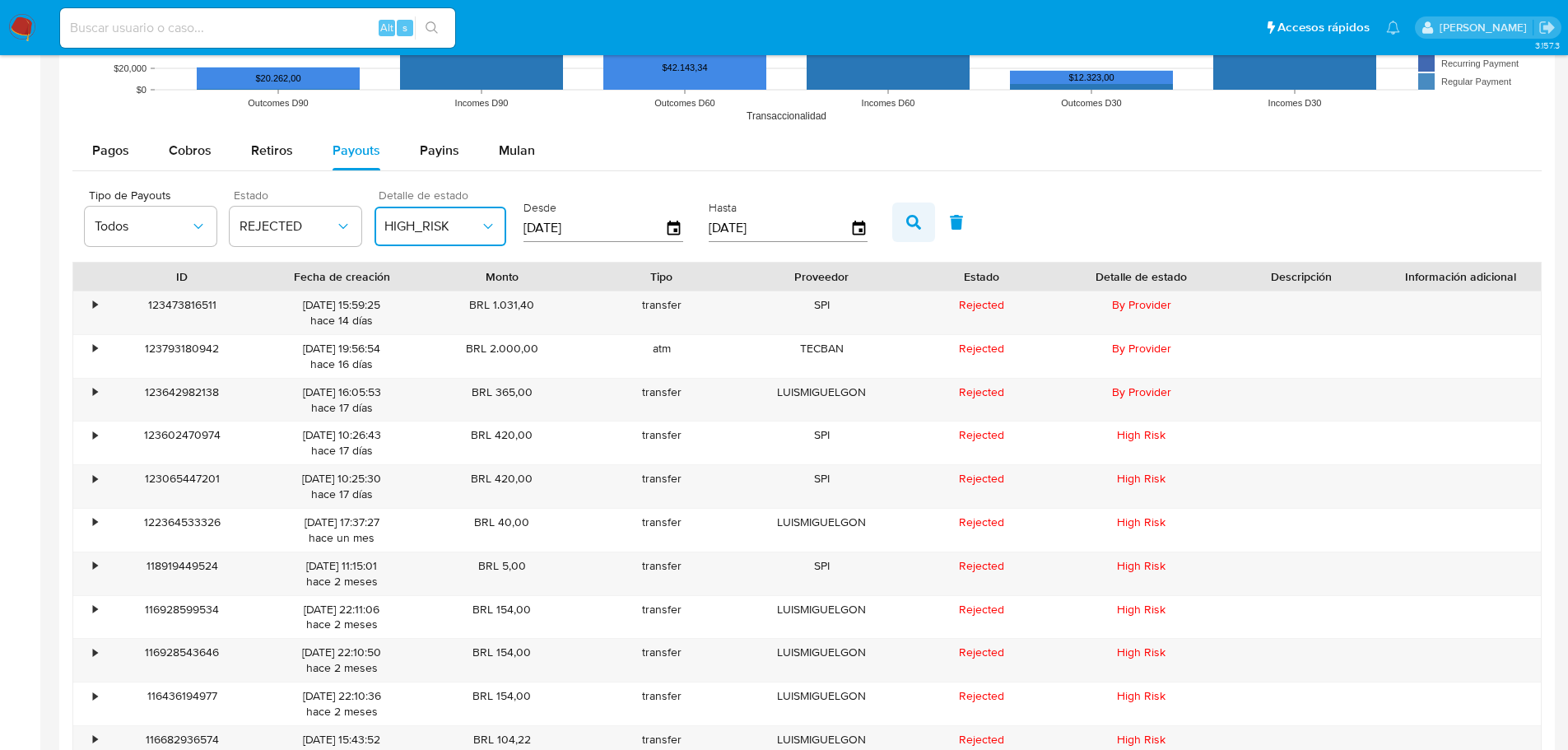
click at [905, 222] on button "button" at bounding box center [914, 223] width 43 height 39
drag, startPoint x: 372, startPoint y: 362, endPoint x: 285, endPoint y: 300, distance: 106.8
click at [285, 300] on div "• 123602470974 25/08/2025 10:26:43 hace 17 días BRL 420,00 transfer SPI Rejecte…" at bounding box center [807, 552] width 1470 height 522
click at [1134, 213] on div "Tipo de Payouts Todos Estado REJECTED Detalle de estado HIGH_RISK Desde 12/06/2…" at bounding box center [807, 221] width 1470 height 82
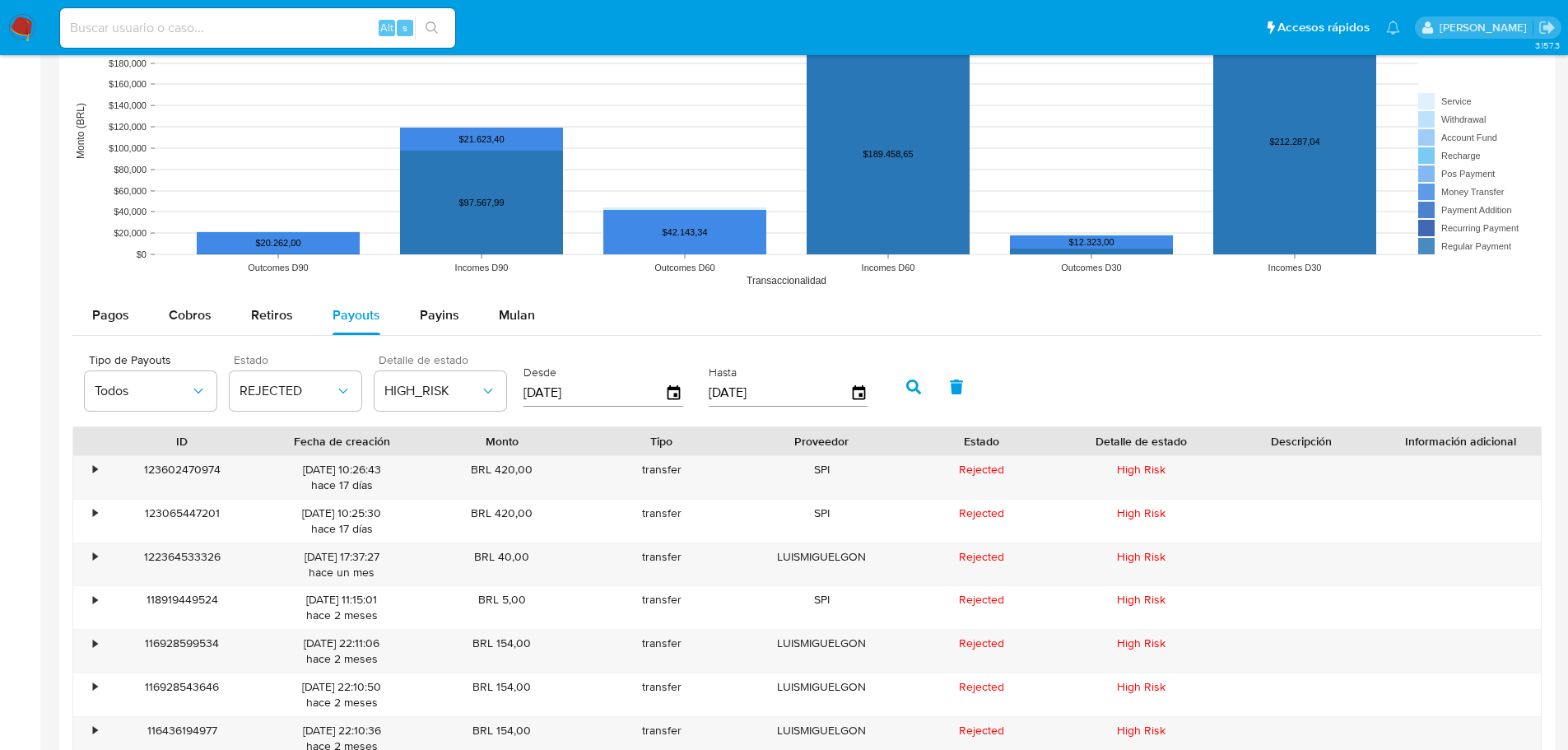
scroll to position [1483, 0]
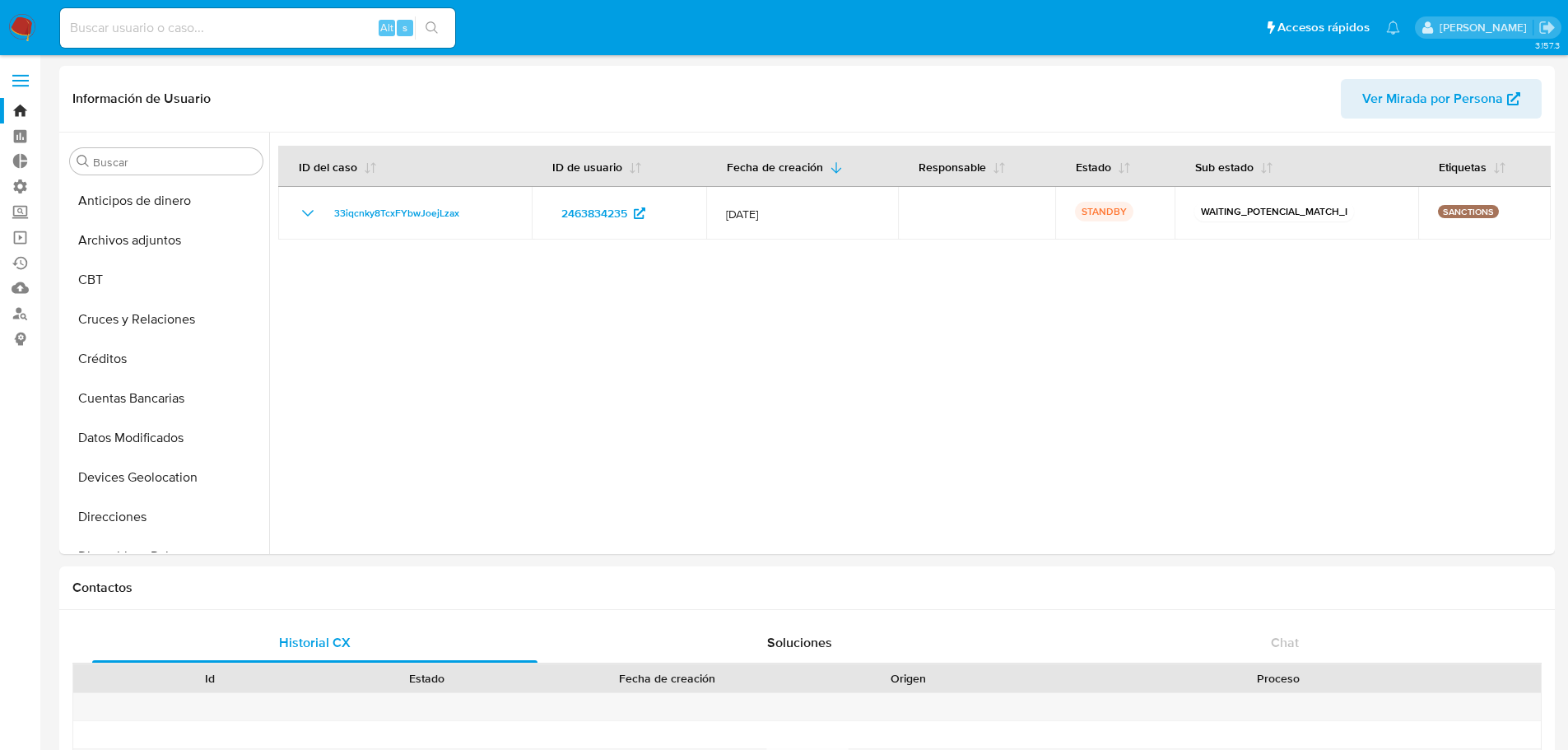
select select "100"
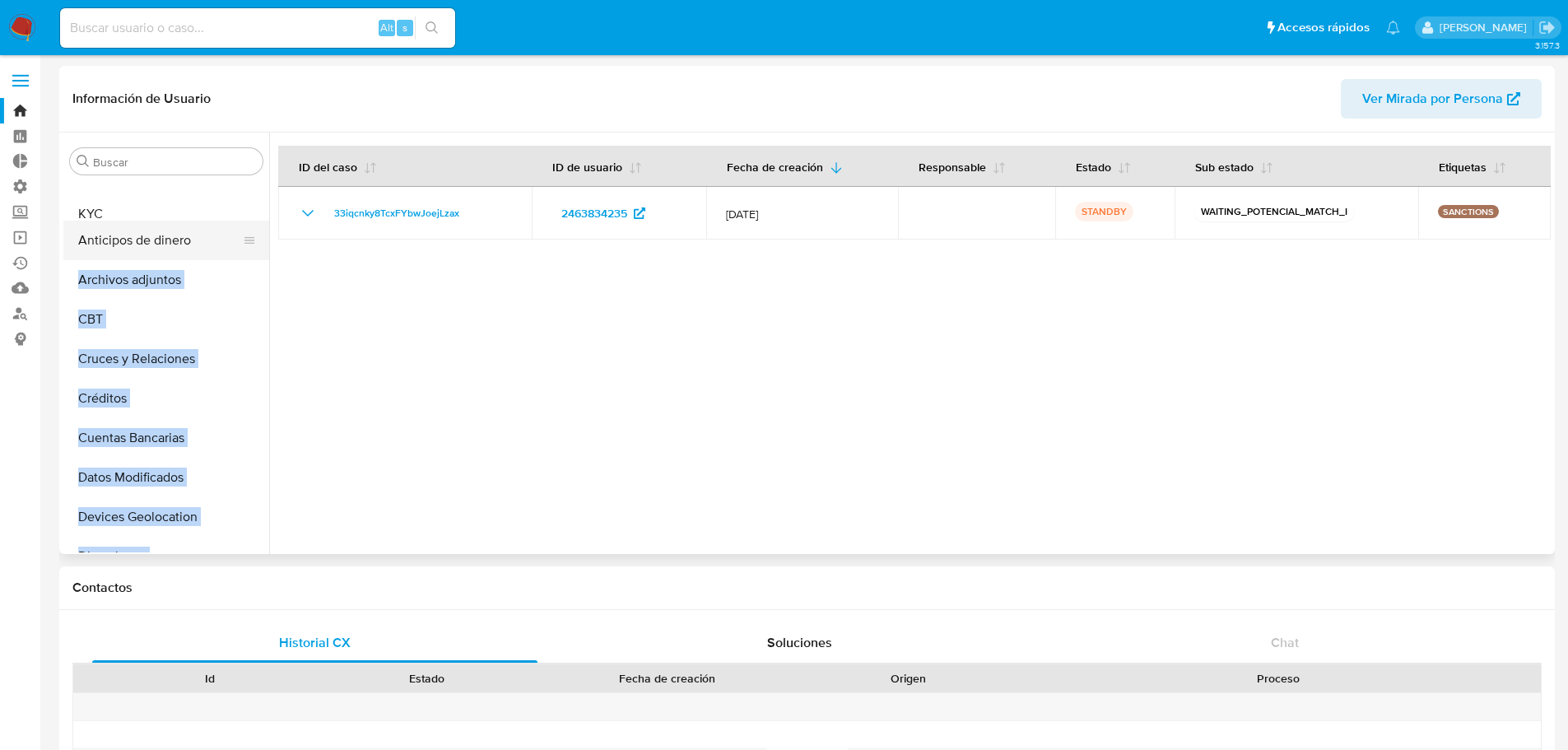
drag, startPoint x: 239, startPoint y: 428, endPoint x: 237, endPoint y: 215, distance: 213.0
click at [237, 215] on ul "Anticipos de dinero Archivos adjuntos CBT Cruces y Relaciones Créditos Cuentas …" at bounding box center [166, 367] width 205 height 372
click at [182, 200] on button "KYC" at bounding box center [160, 201] width 193 height 39
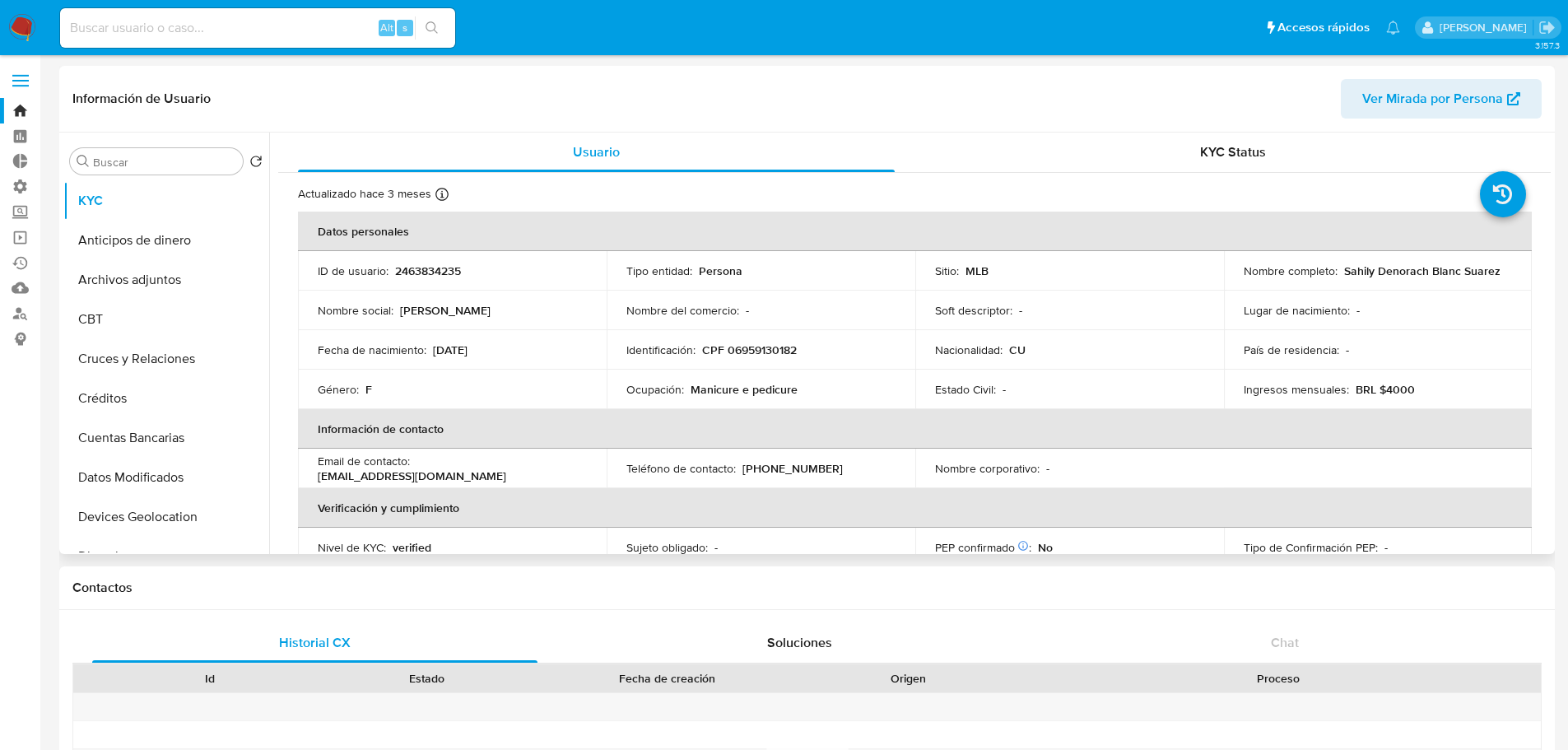
click at [432, 270] on p "2463834235" at bounding box center [428, 271] width 66 height 15
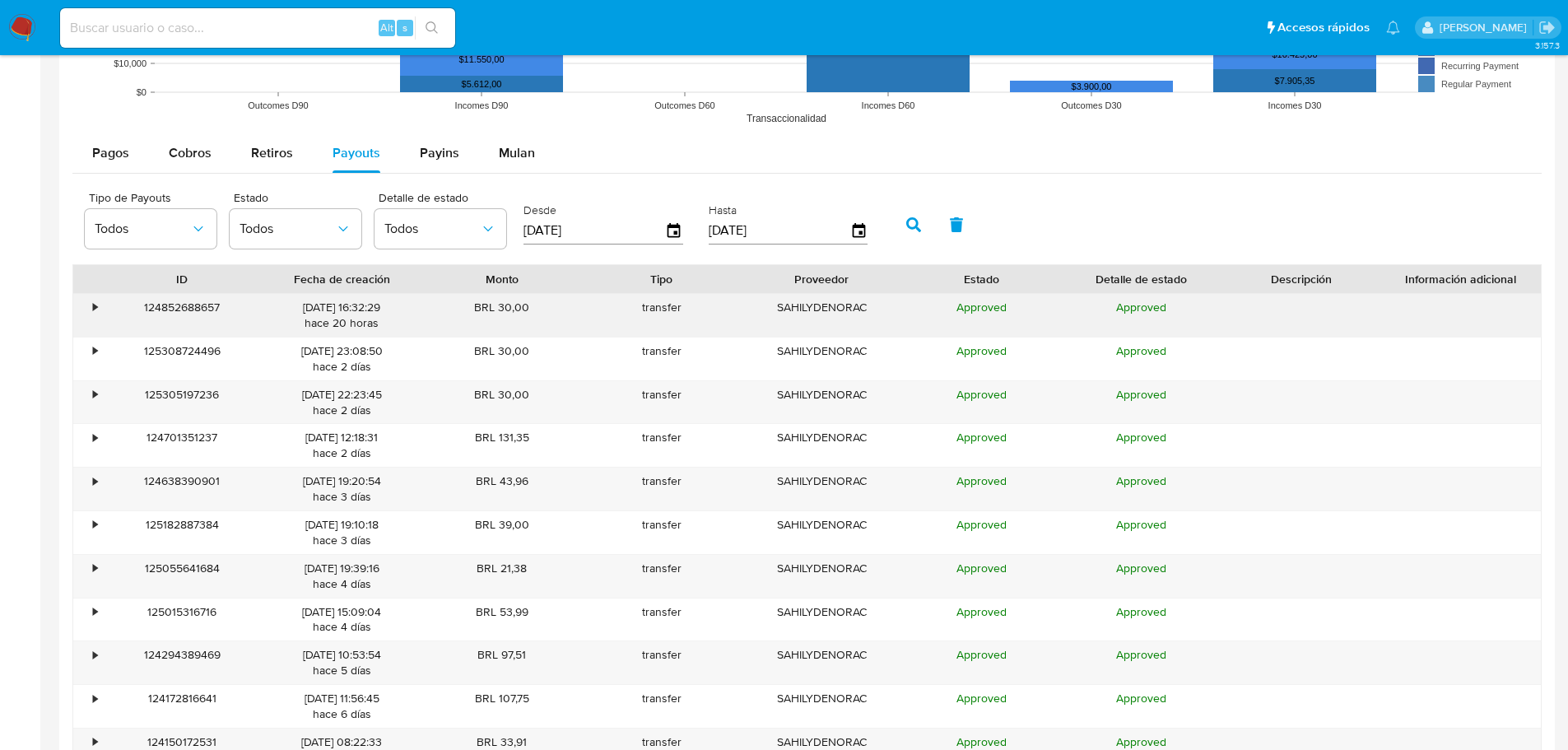
scroll to position [1483, 0]
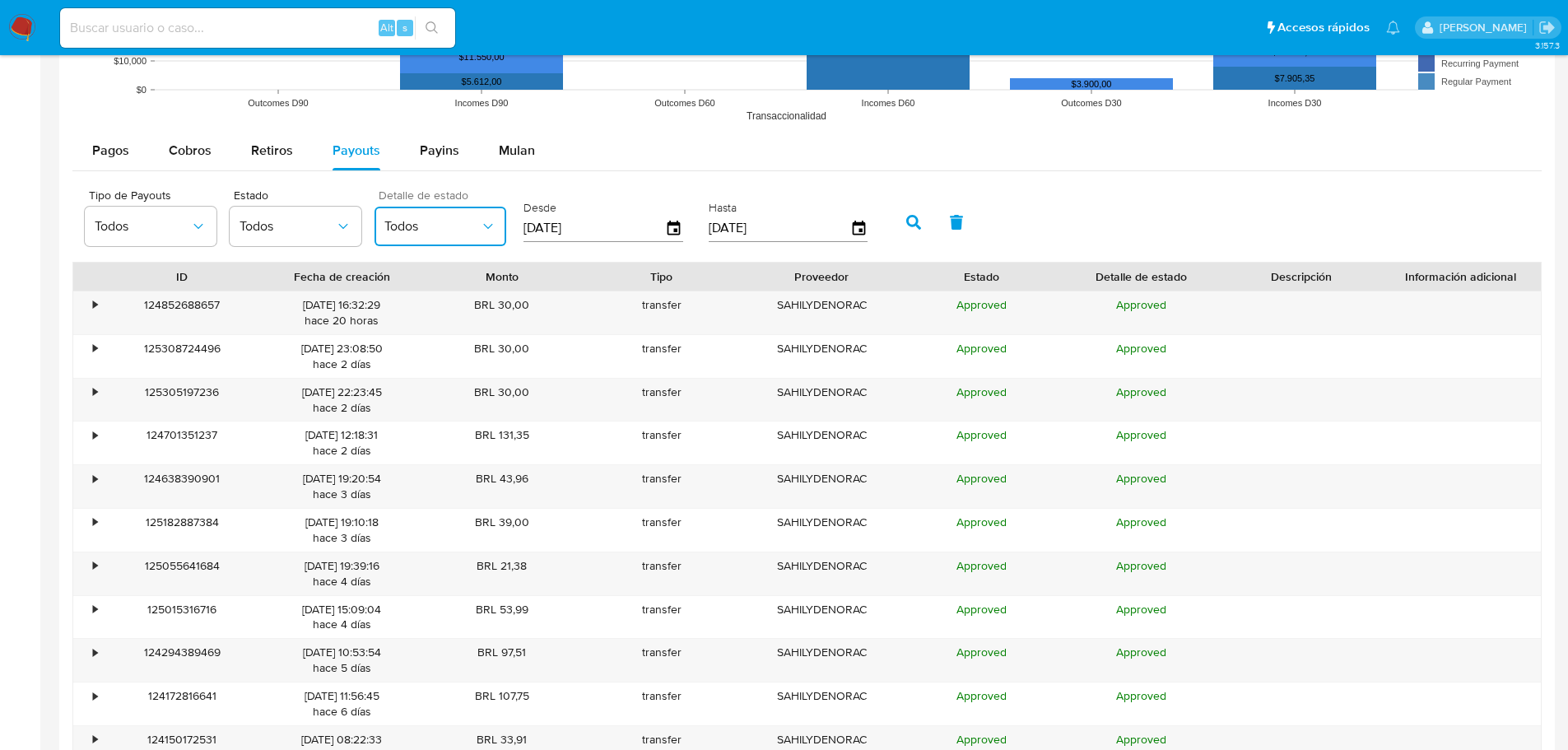
click at [484, 225] on icon "button" at bounding box center [488, 226] width 16 height 16
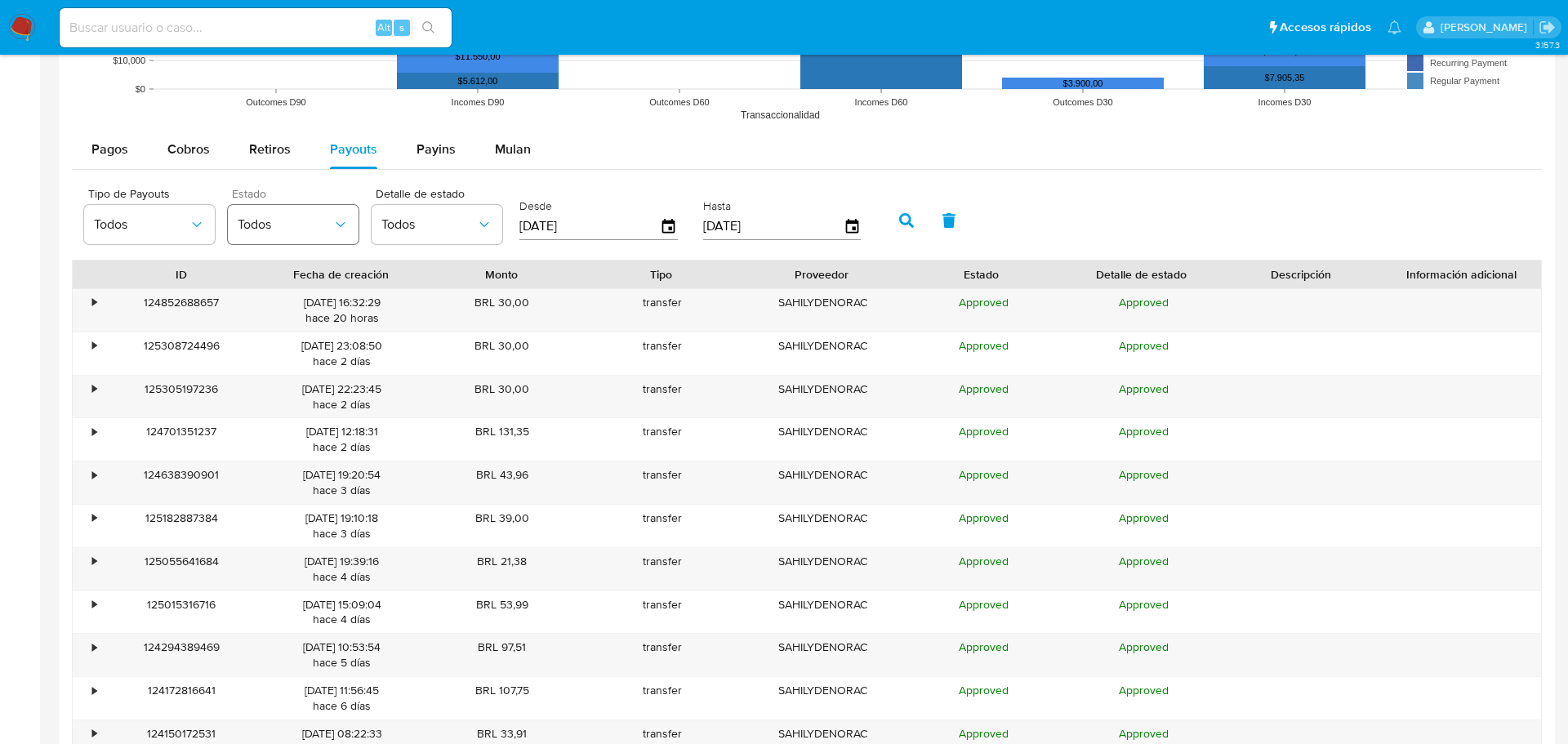
click at [305, 234] on button "Todos" at bounding box center [293, 224] width 130 height 39
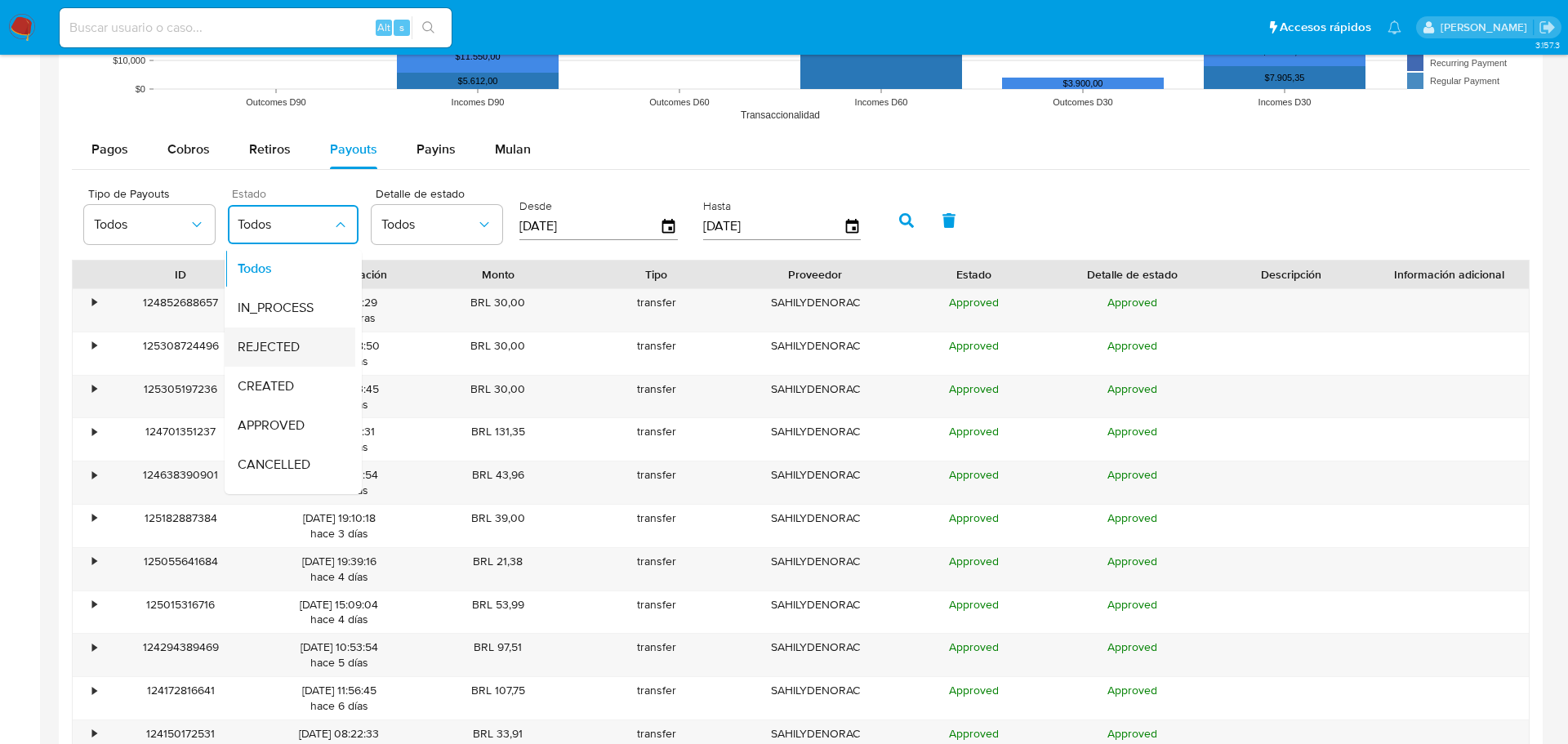
click at [289, 349] on span "REJECTED" at bounding box center [269, 347] width 62 height 16
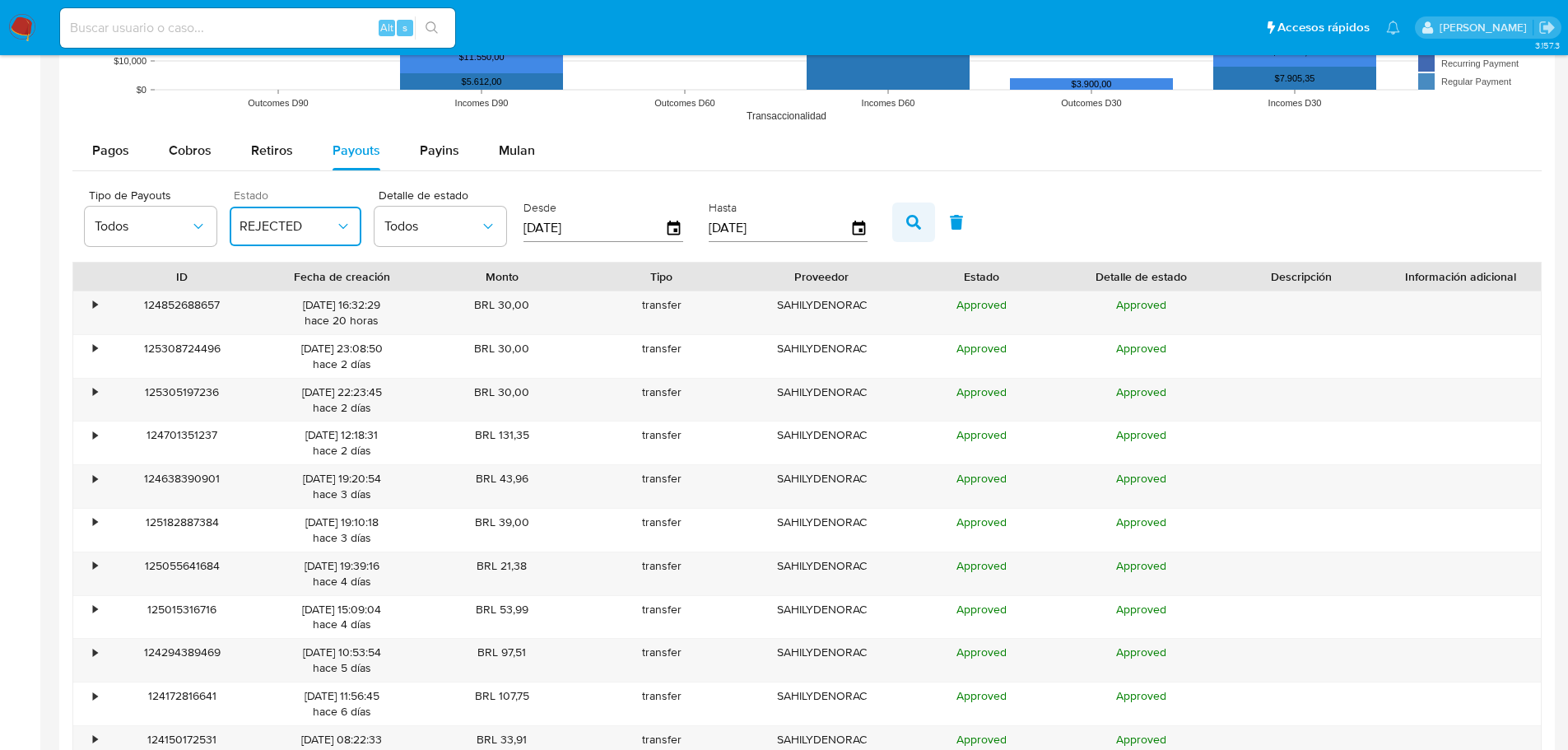
click at [916, 233] on button "button" at bounding box center [914, 223] width 43 height 39
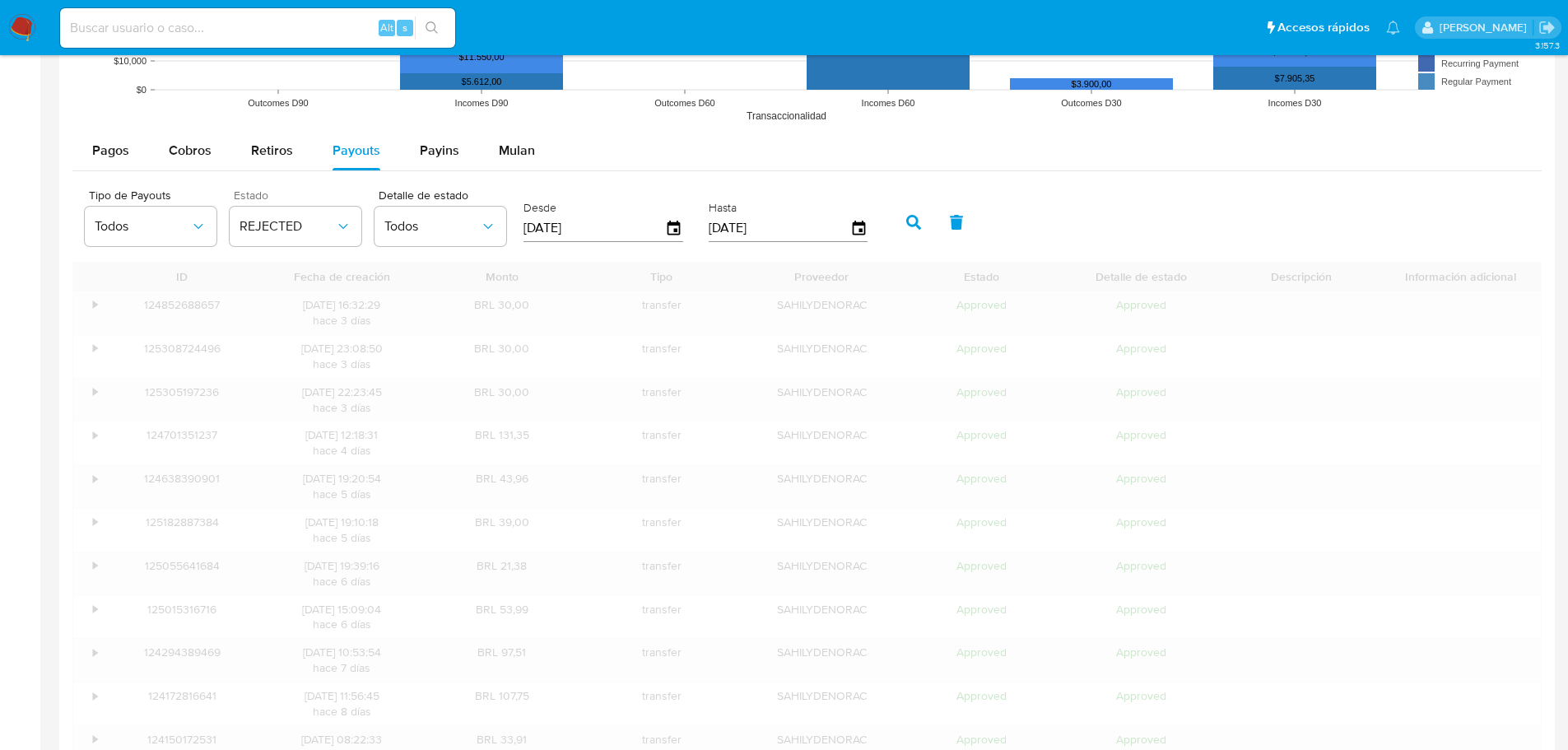
scroll to position [1379, 0]
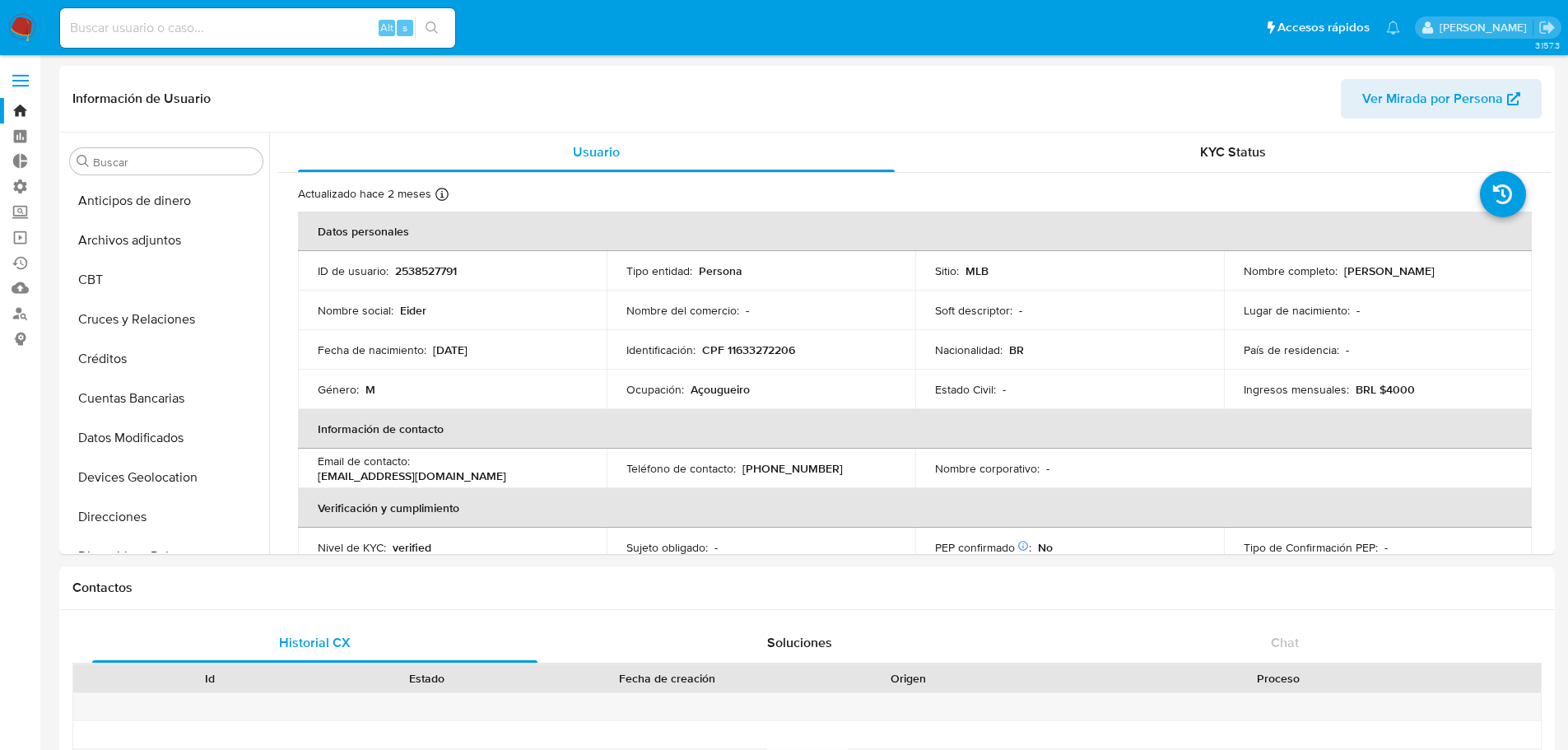
select select "10"
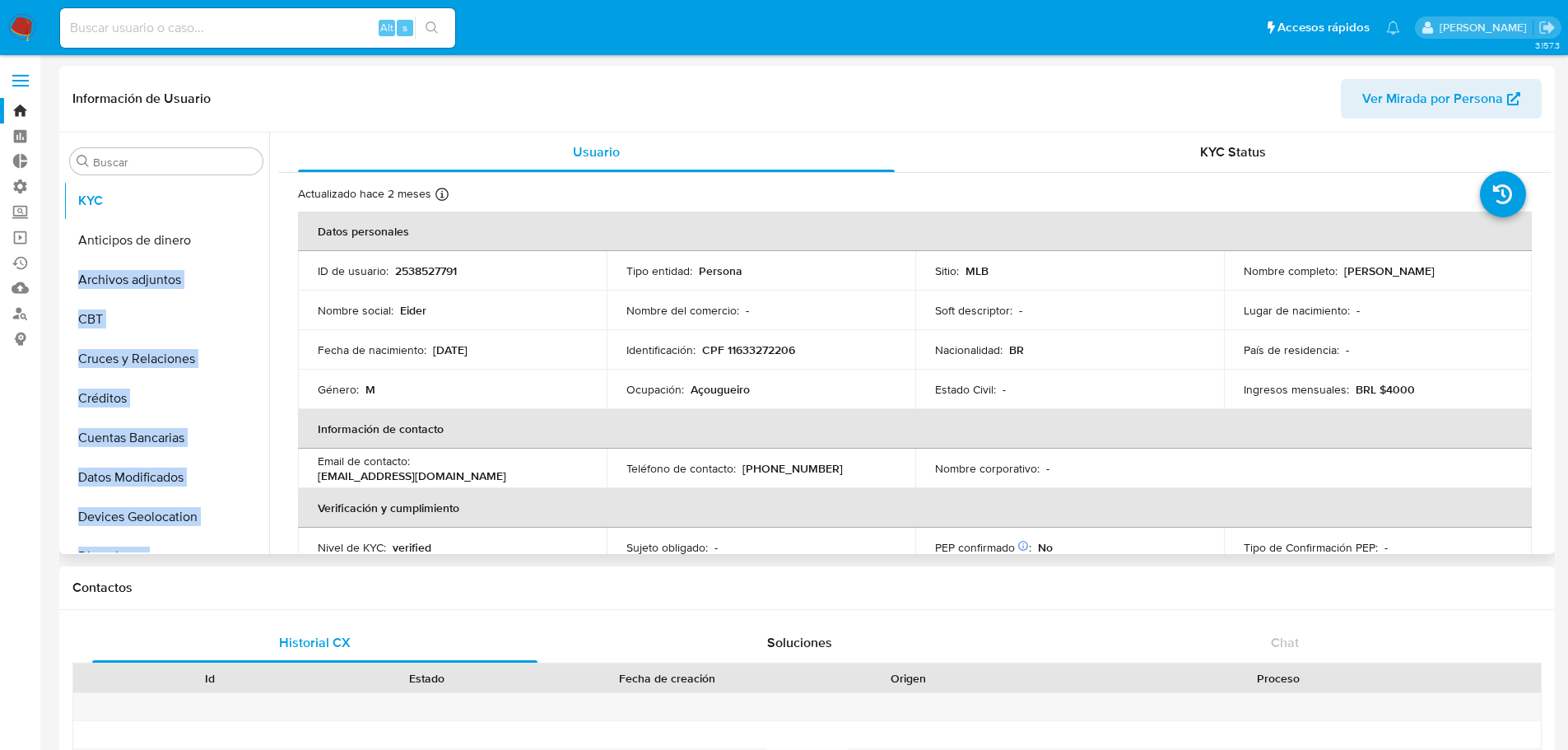
drag, startPoint x: 245, startPoint y: 291, endPoint x: 244, endPoint y: 196, distance: 95.0
click at [244, 196] on ul "Anticipos de dinero Archivos adjuntos CBT Cruces y Relaciones Créditos Cuentas …" at bounding box center [166, 367] width 205 height 372
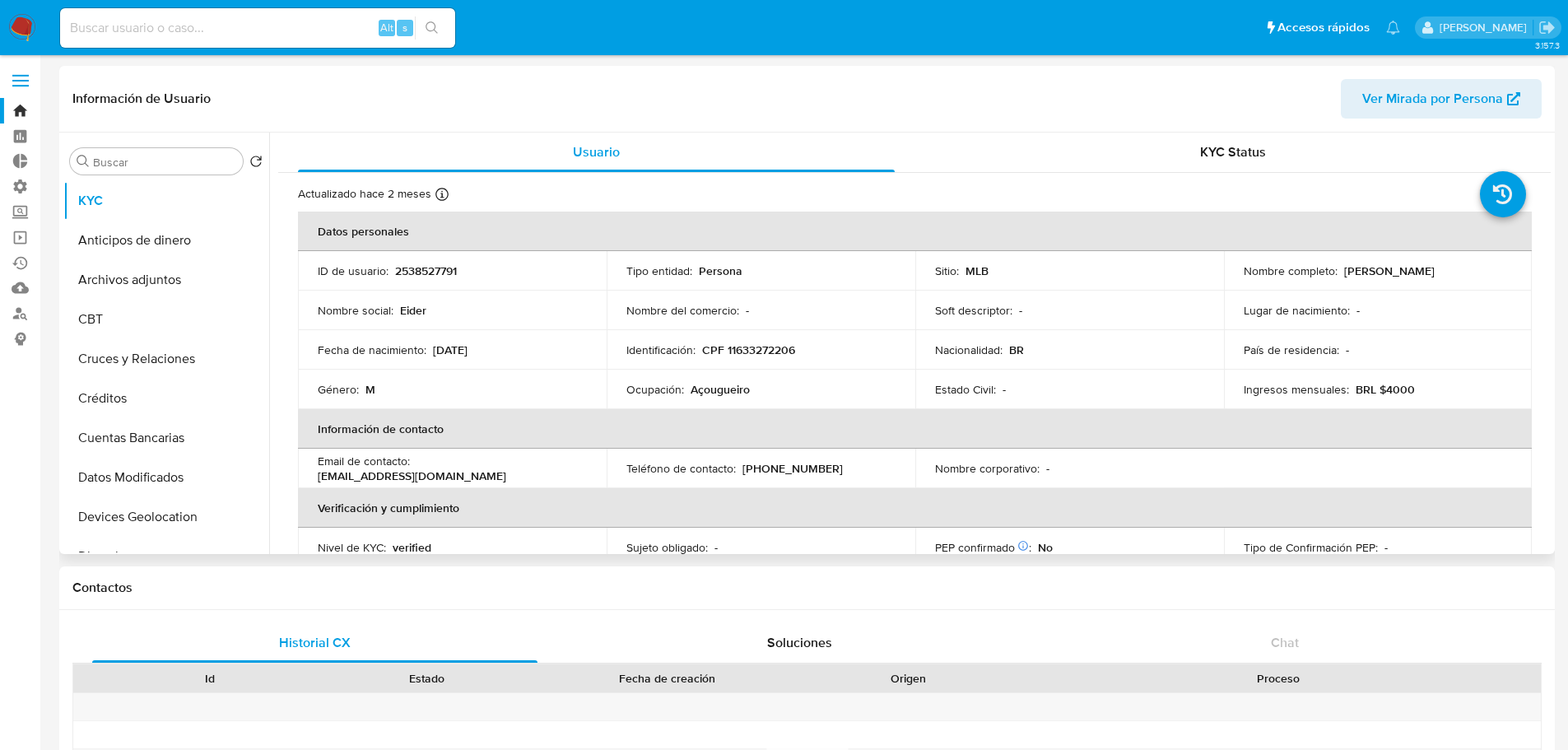
click at [635, 333] on td "Identificación : CPF 11633272206" at bounding box center [761, 350] width 309 height 39
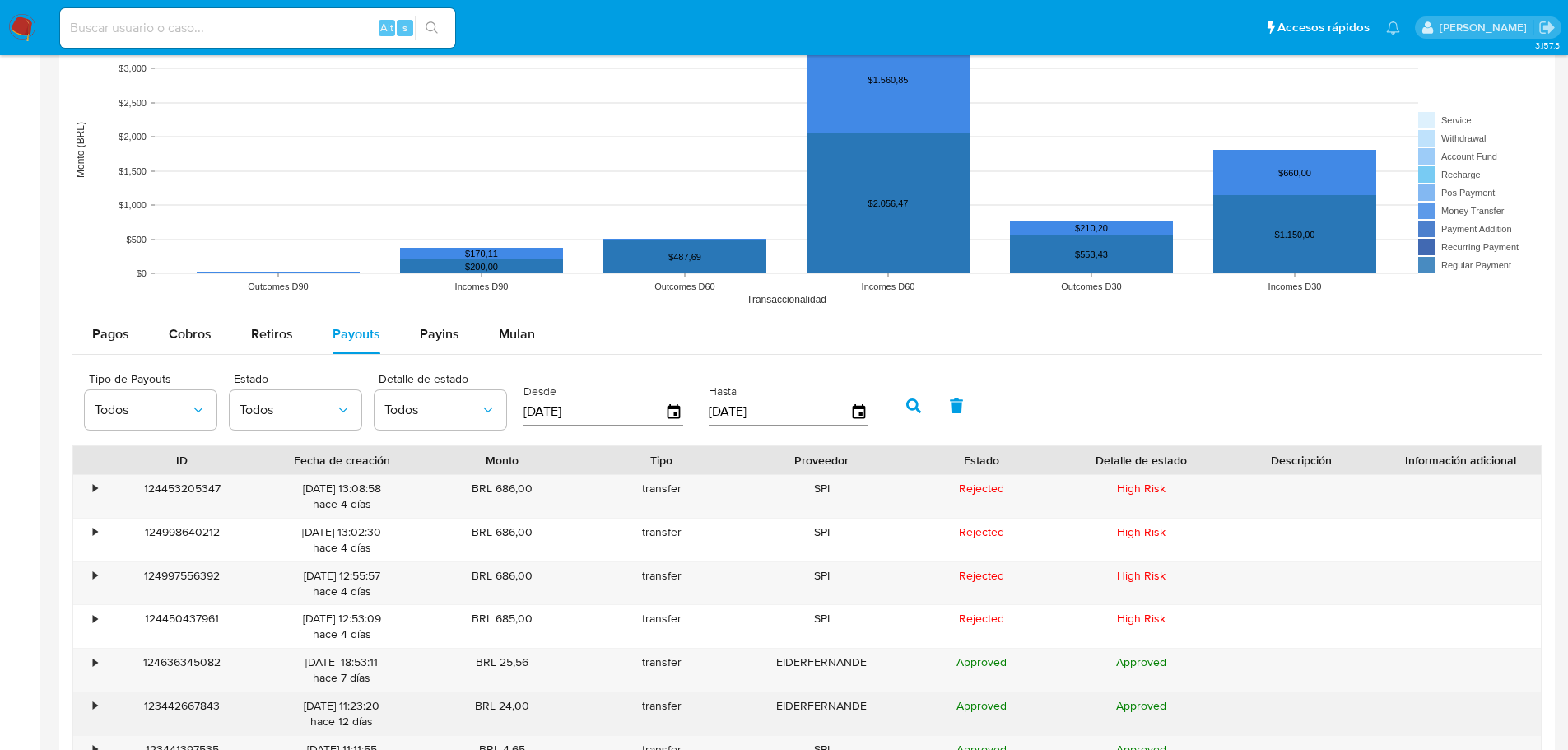
scroll to position [1565, 0]
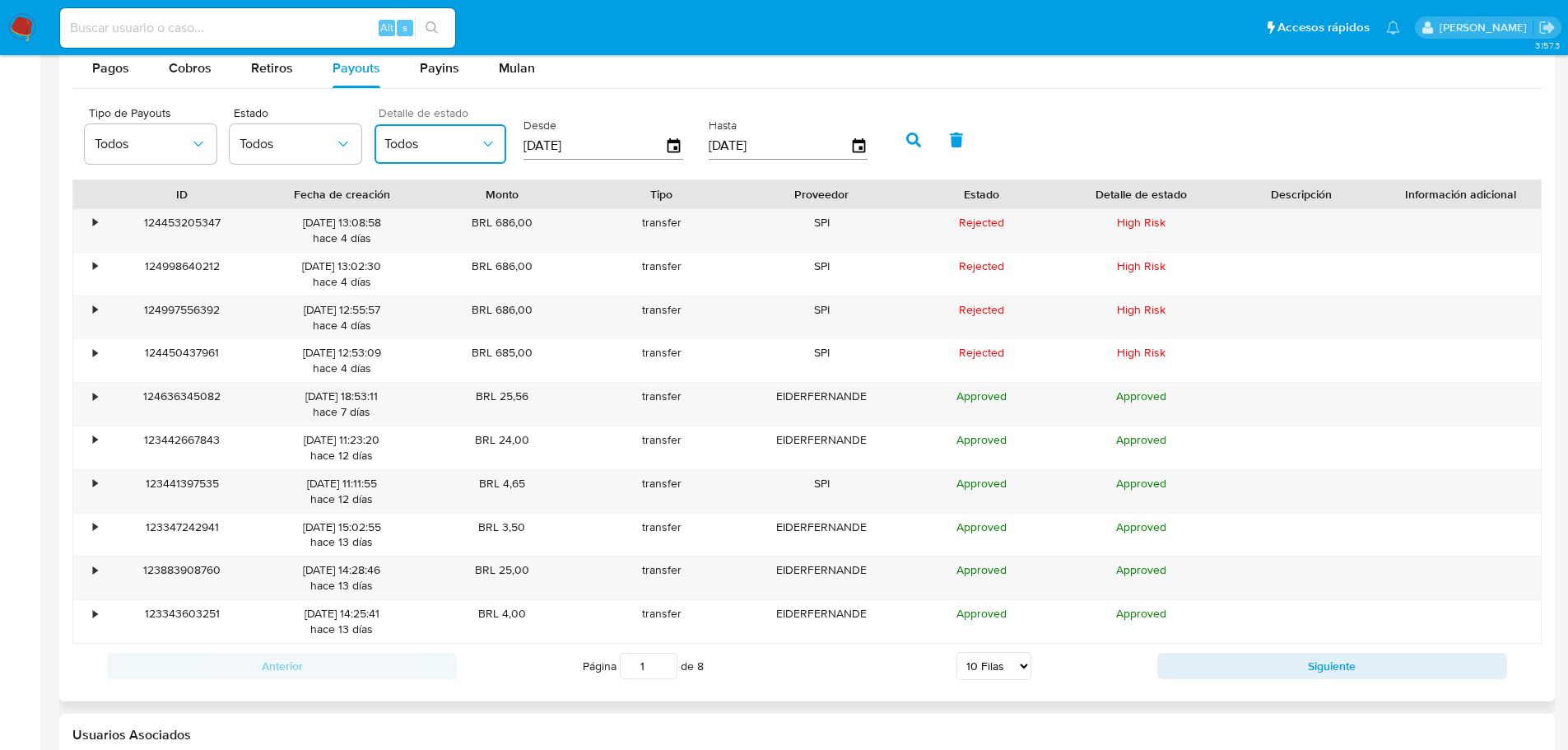
click at [465, 143] on span "Todos" at bounding box center [432, 144] width 96 height 16
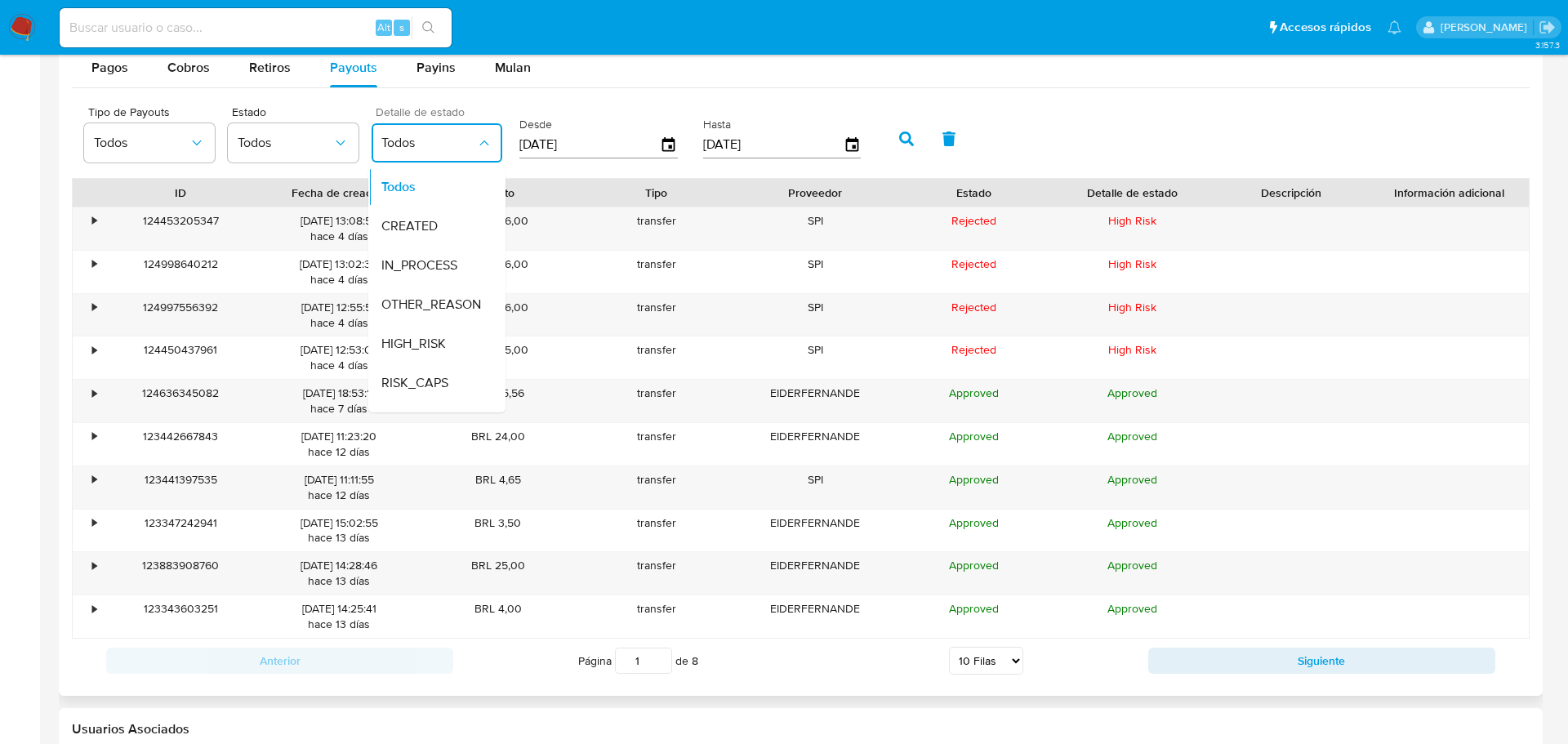
click at [461, 142] on span "Todos" at bounding box center [428, 143] width 95 height 16
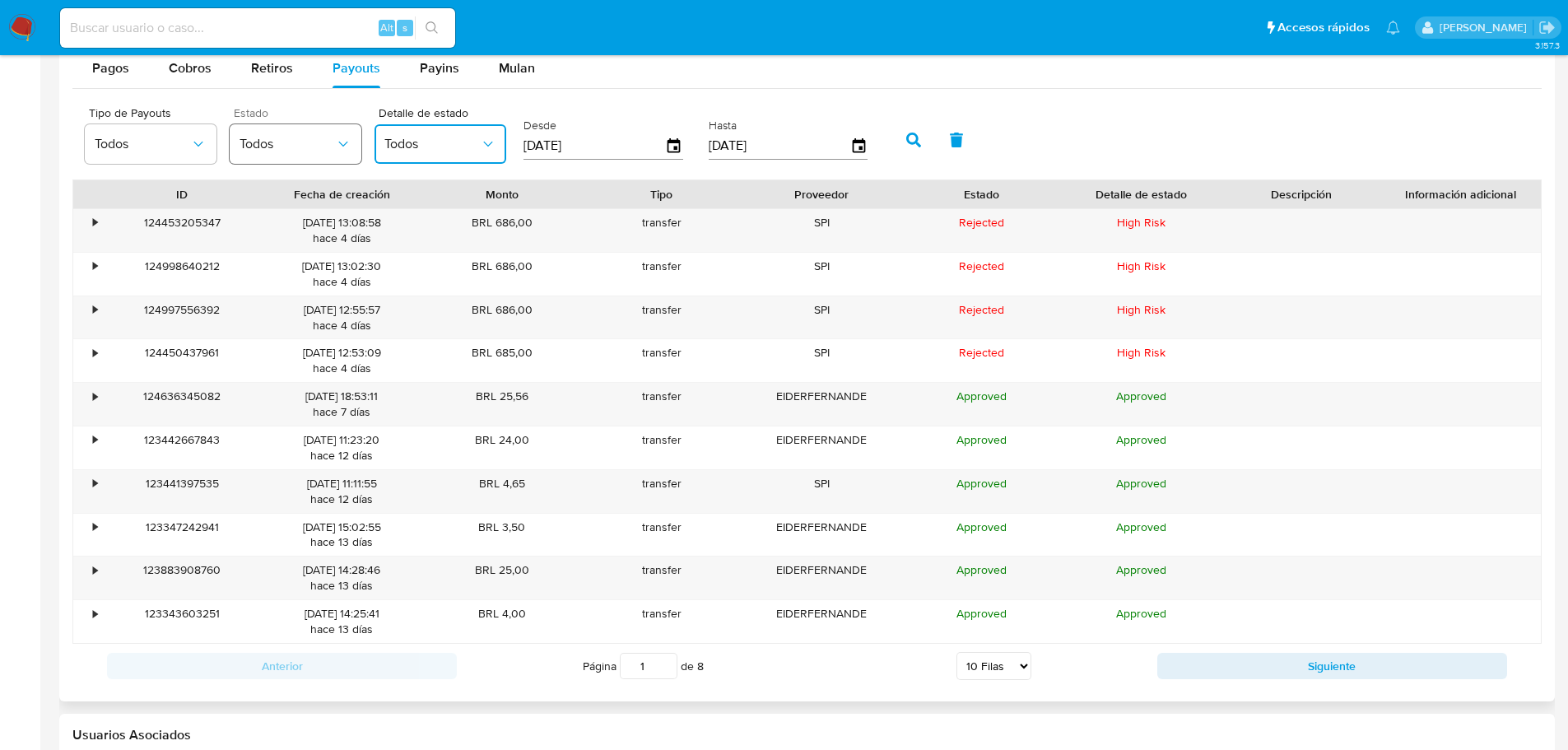
click at [341, 147] on icon "button" at bounding box center [343, 144] width 16 height 16
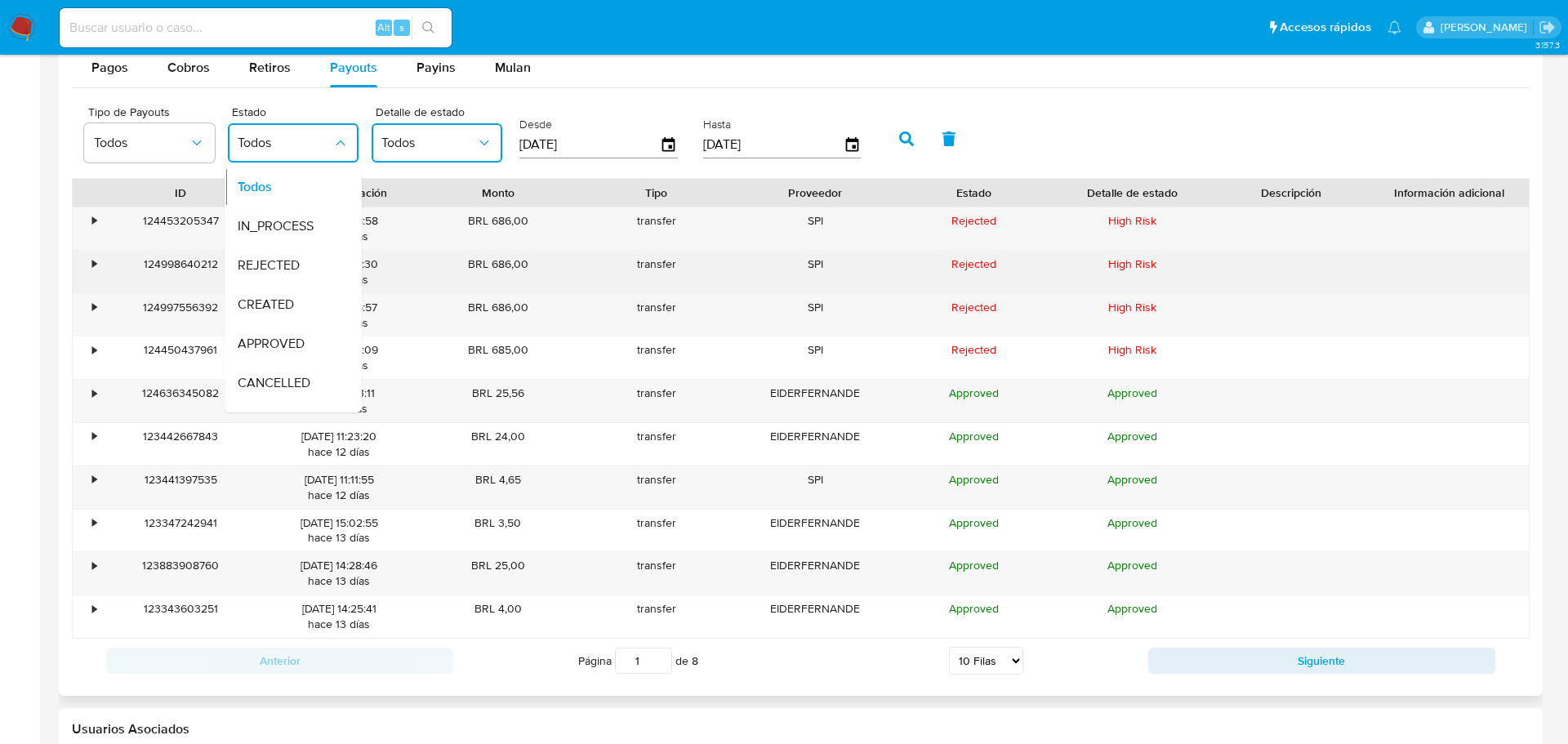
click at [299, 262] on div "REJECTED" at bounding box center [285, 265] width 95 height 39
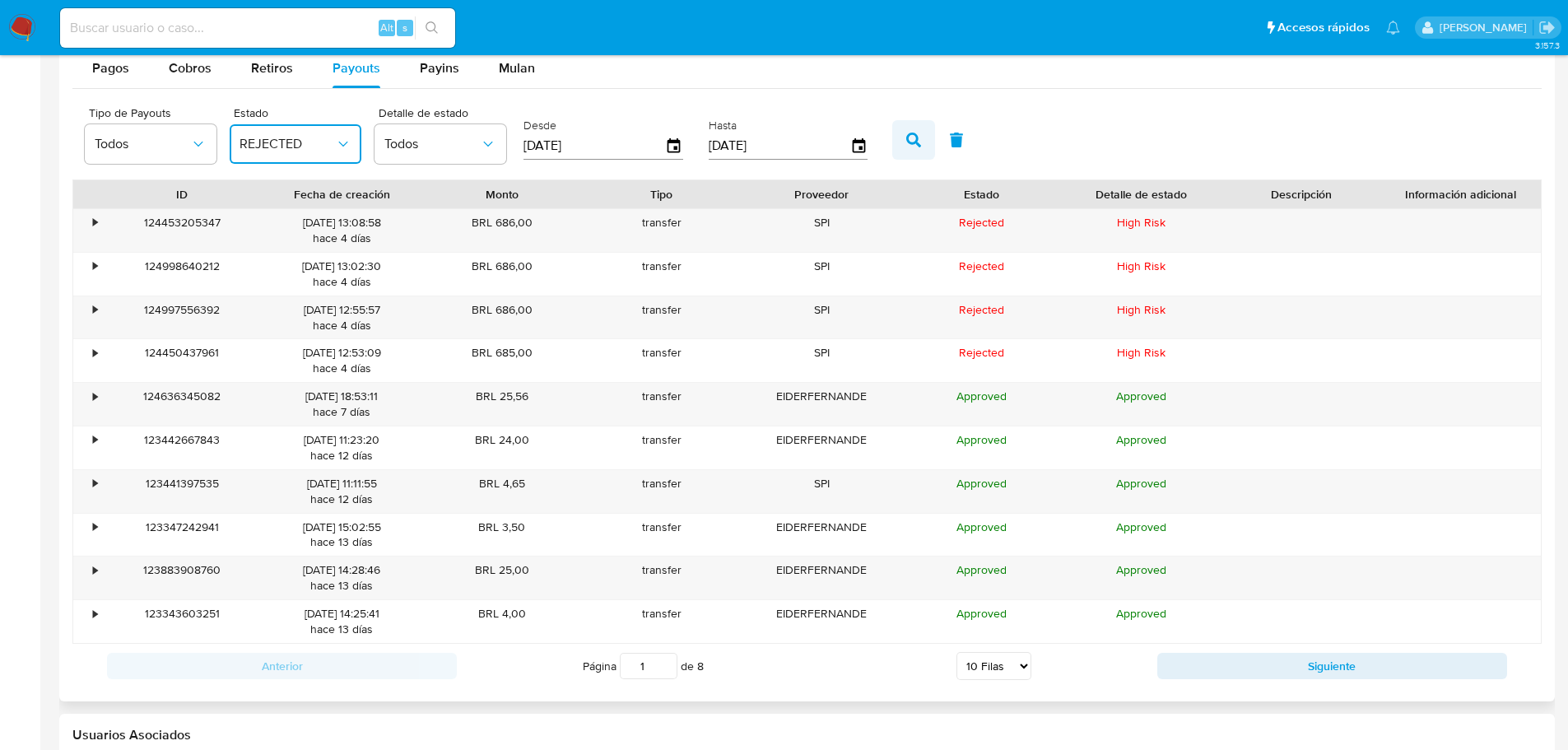
click at [902, 135] on button "button" at bounding box center [914, 140] width 43 height 39
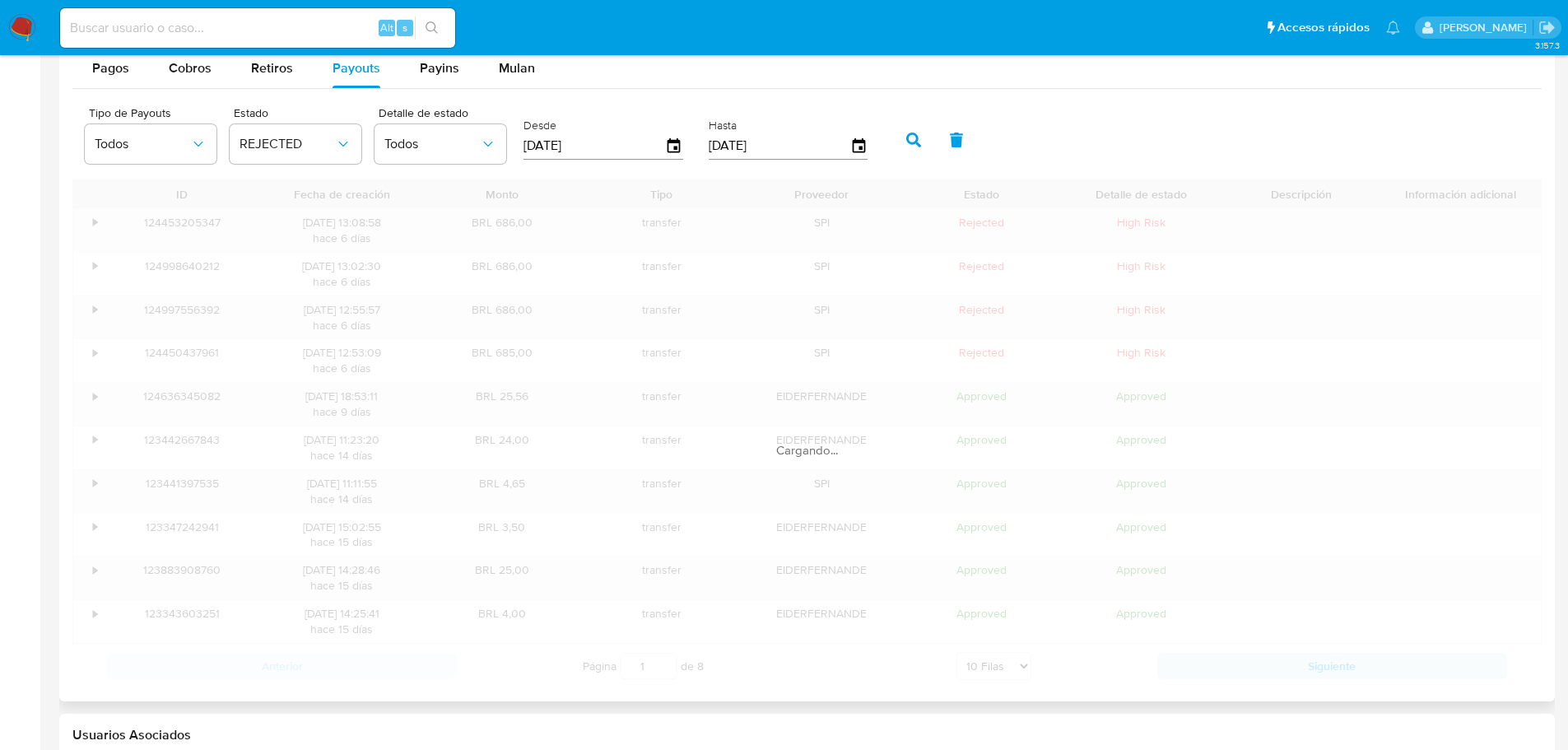
scroll to position [1509, 0]
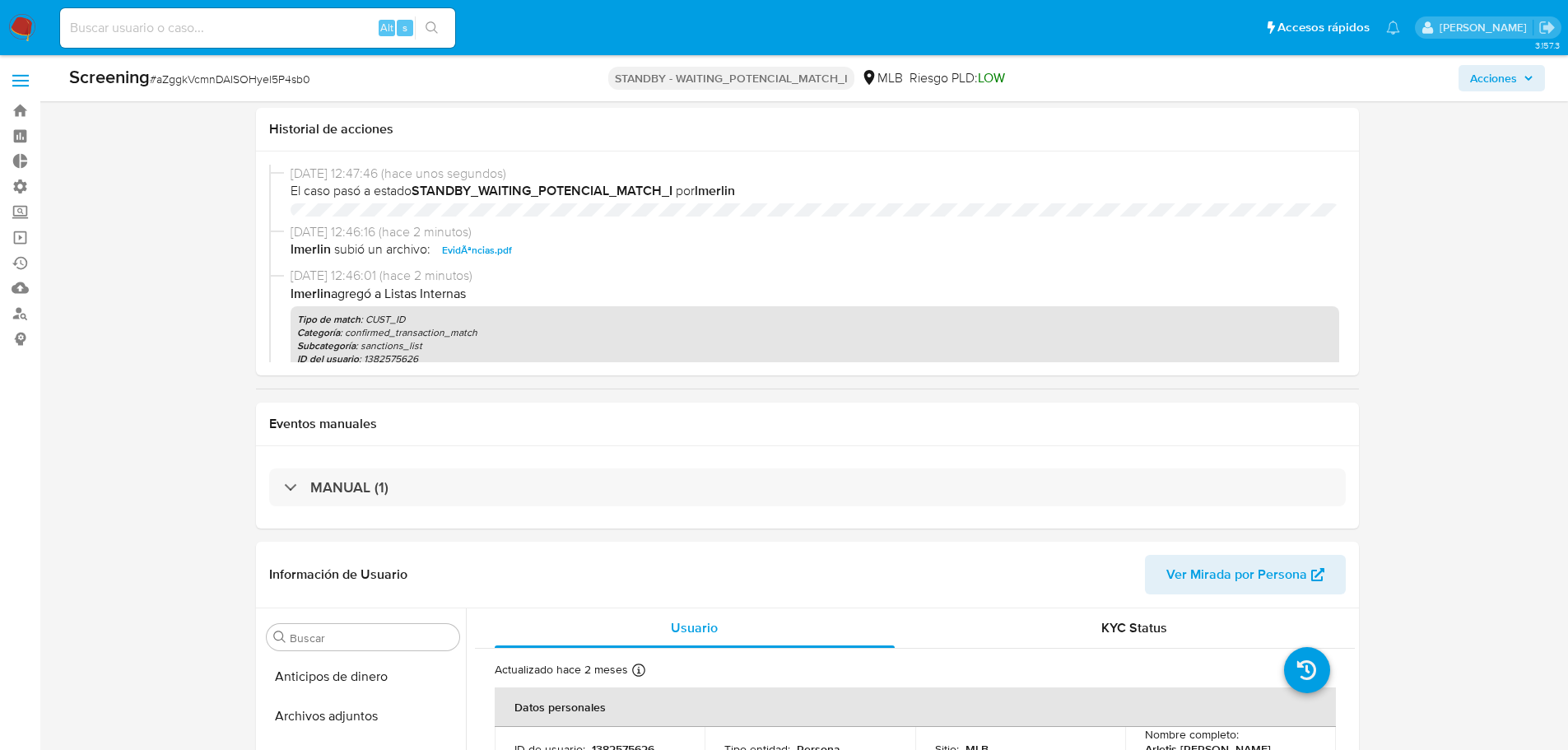
select select "10"
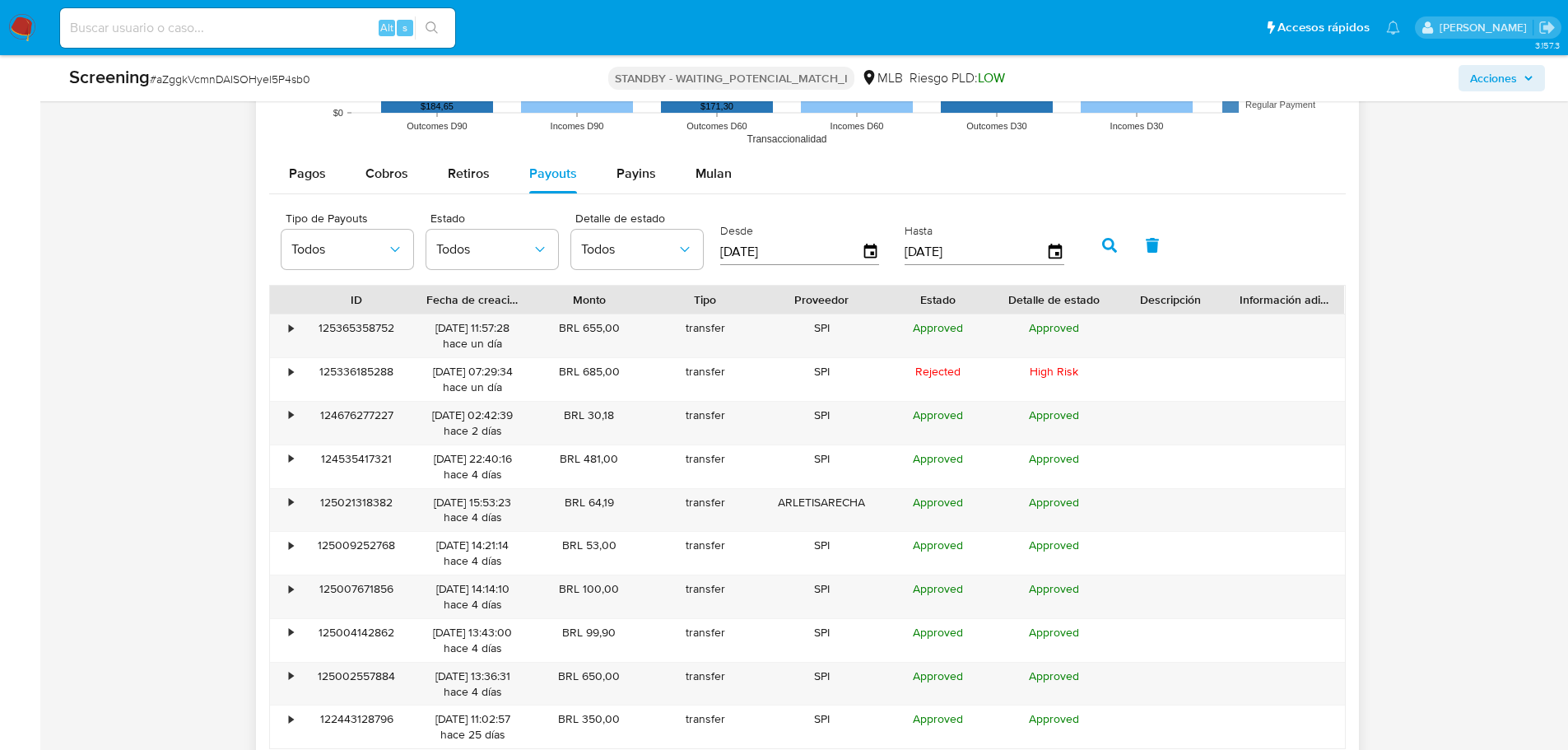
scroll to position [1730, 0]
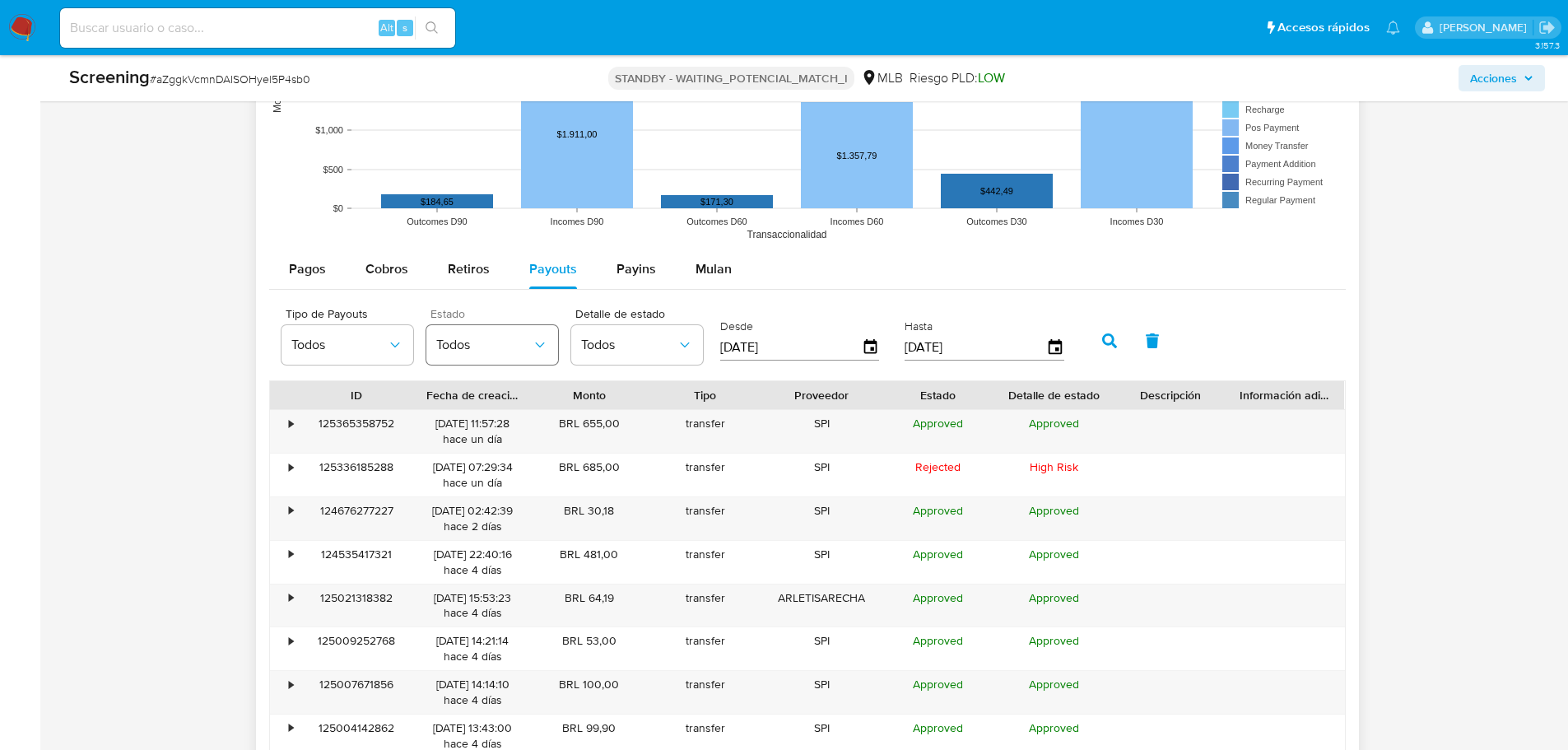
click at [465, 355] on button "Todos" at bounding box center [491, 345] width 131 height 39
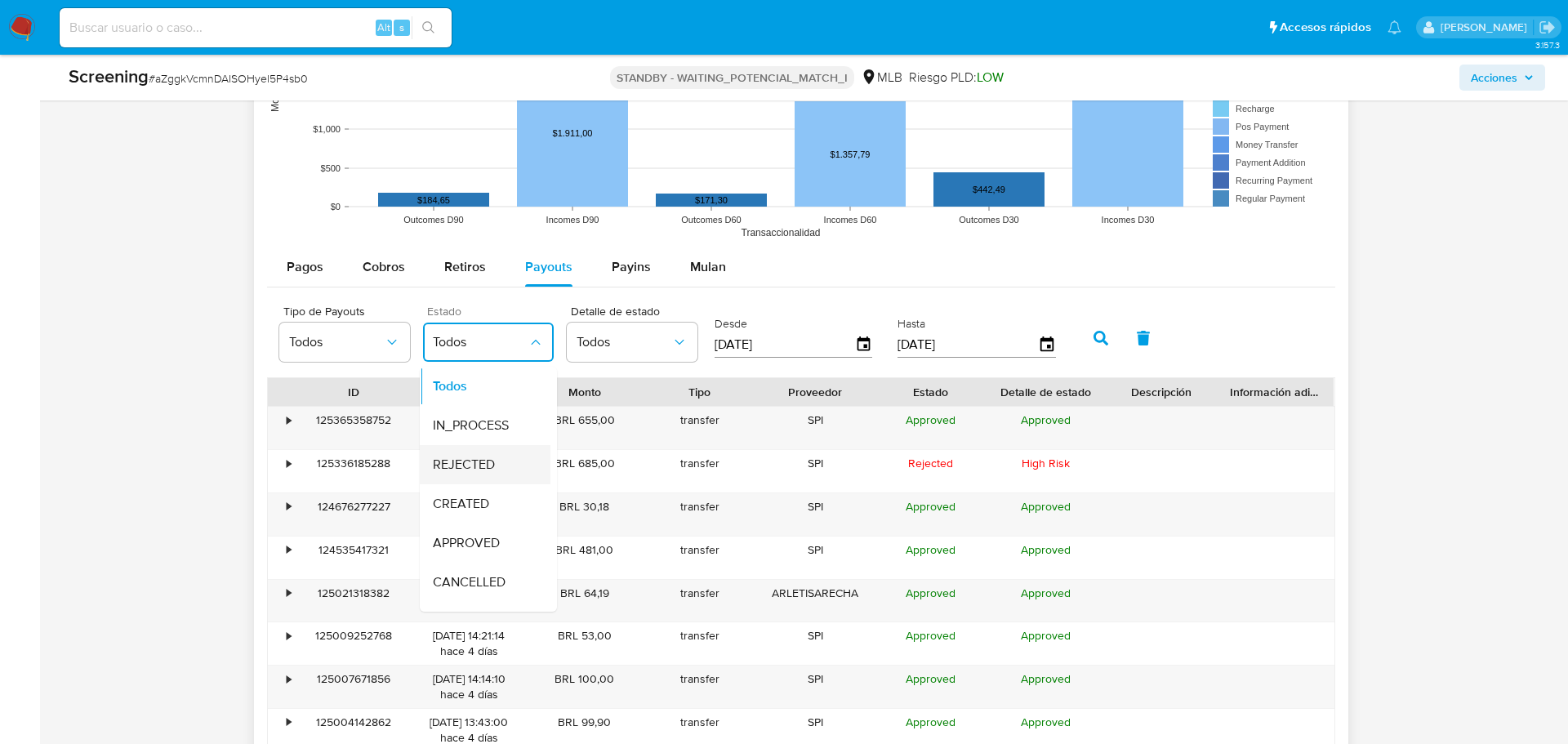
click at [484, 469] on span "REJECTED" at bounding box center [464, 465] width 62 height 16
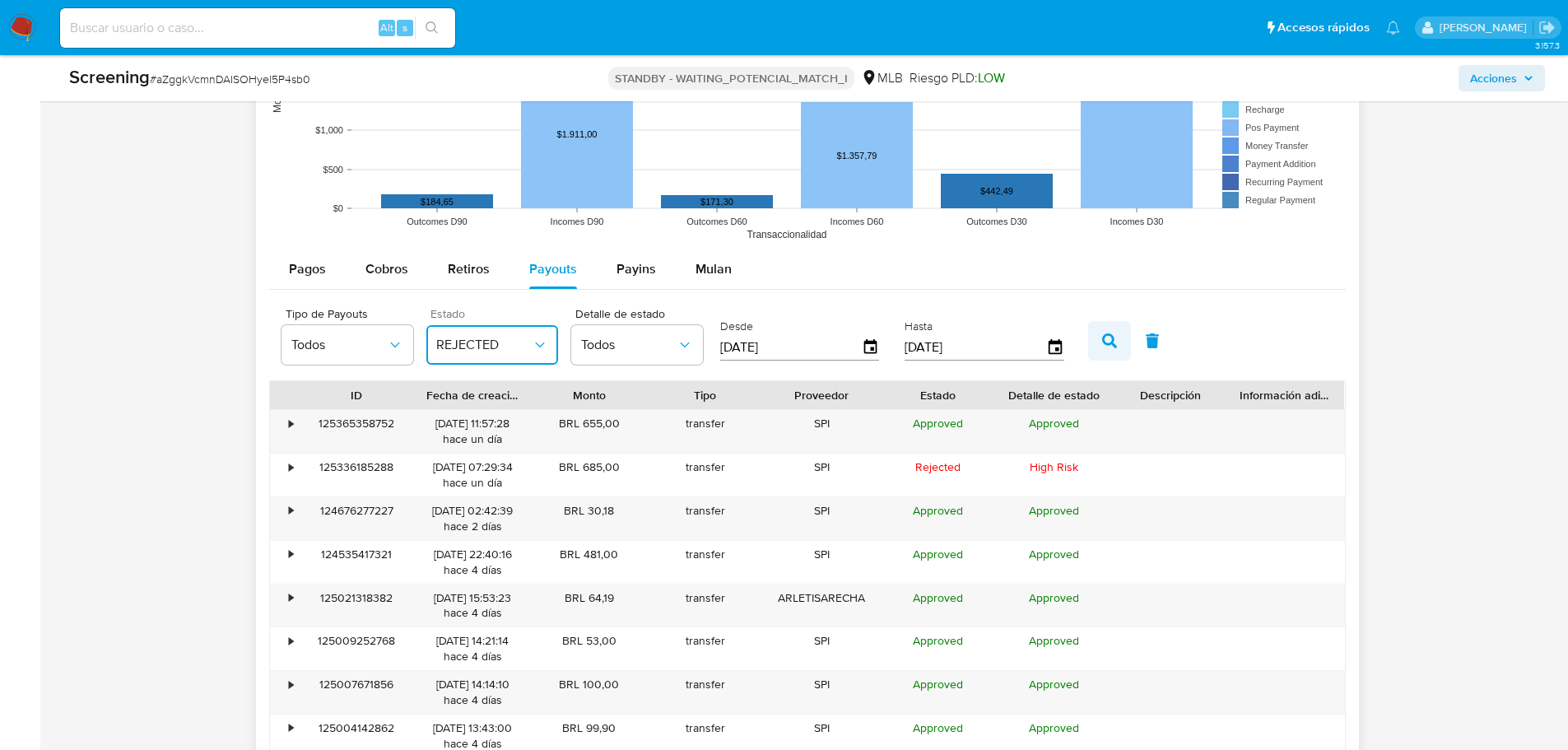
click at [1111, 332] on button "button" at bounding box center [1110, 341] width 43 height 39
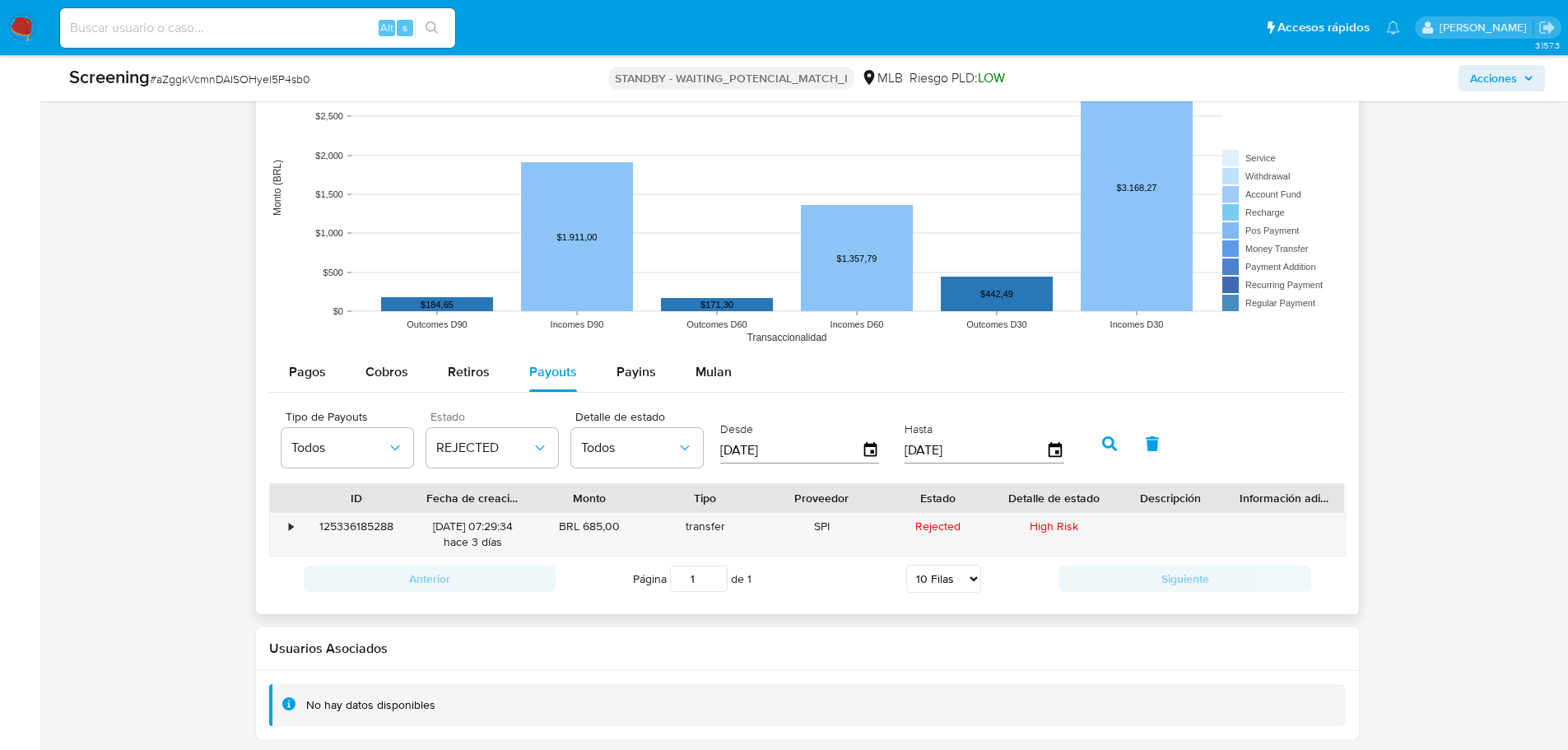
scroll to position [1627, 0]
